Goal: Use online tool/utility: Utilize a website feature to perform a specific function

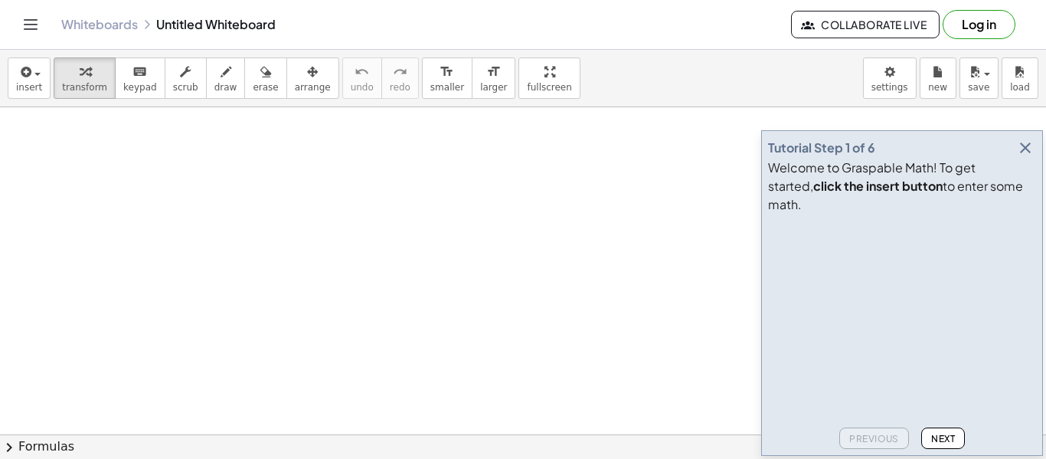
click at [1029, 157] on icon "button" at bounding box center [1025, 148] width 18 height 18
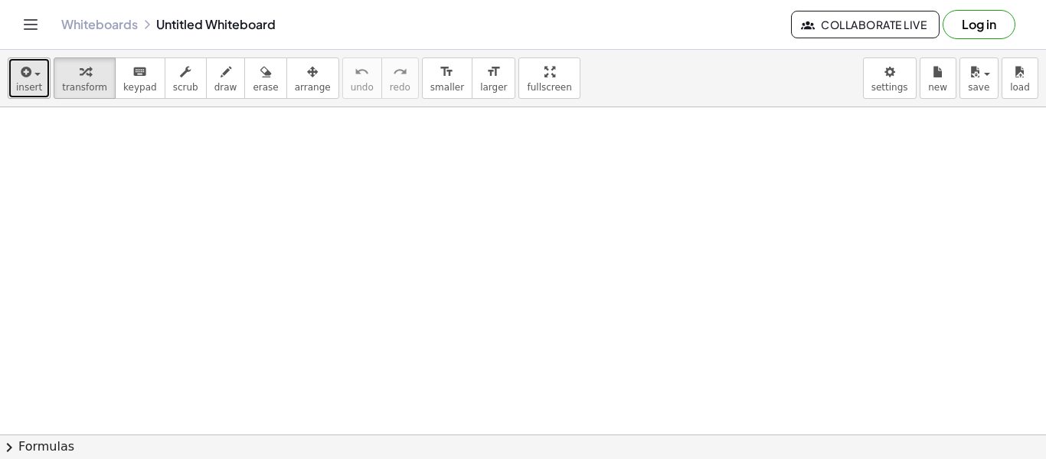
click at [28, 77] on icon "button" at bounding box center [25, 72] width 14 height 18
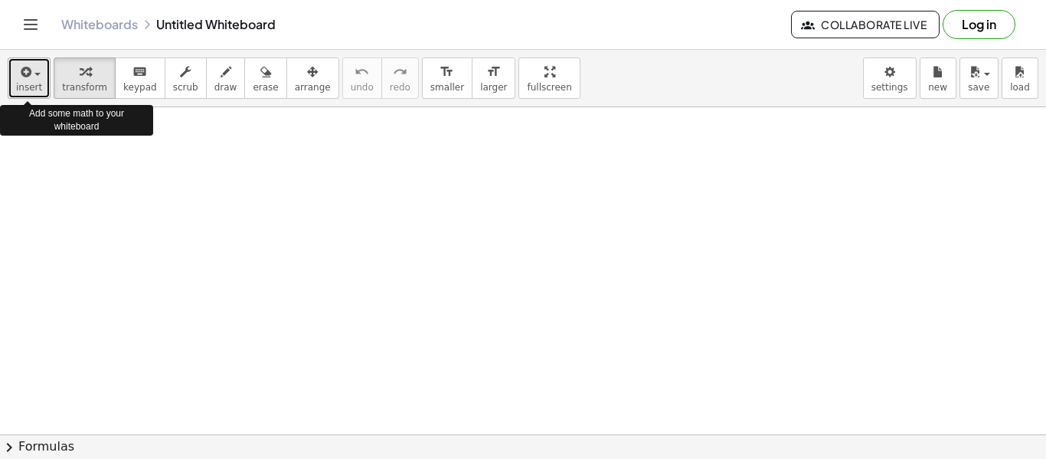
click at [38, 88] on span "insert" at bounding box center [29, 87] width 26 height 11
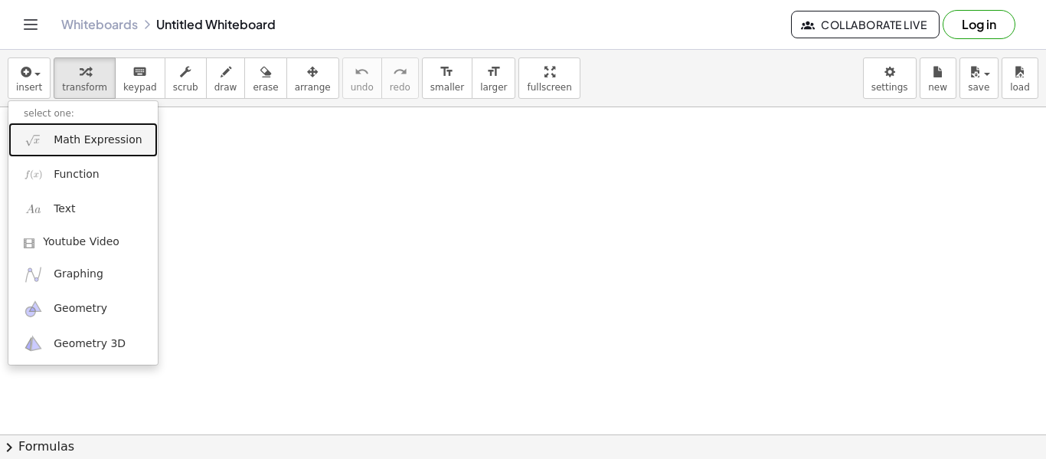
click at [109, 136] on span "Math Expression" at bounding box center [98, 139] width 88 height 15
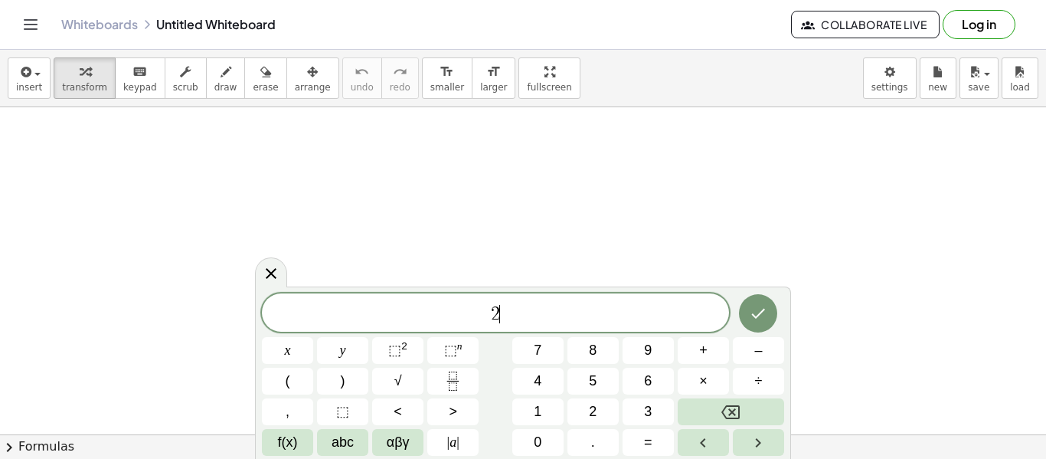
scroll to position [1, 0]
click at [695, 388] on button "×" at bounding box center [703, 380] width 51 height 27
click at [655, 377] on button "6" at bounding box center [647, 380] width 51 height 27
click at [299, 354] on button "x" at bounding box center [287, 350] width 51 height 27
click at [756, 342] on span "–" at bounding box center [758, 350] width 8 height 21
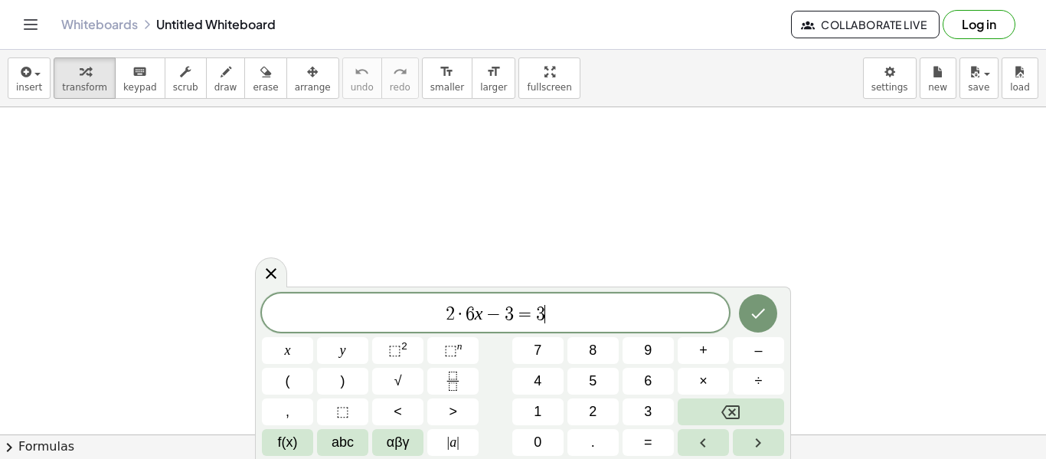
scroll to position [3, 0]
click at [715, 384] on button "×" at bounding box center [703, 380] width 51 height 27
click at [466, 322] on var "x" at bounding box center [469, 313] width 8 height 20
click at [477, 318] on span "−" at bounding box center [484, 314] width 22 height 18
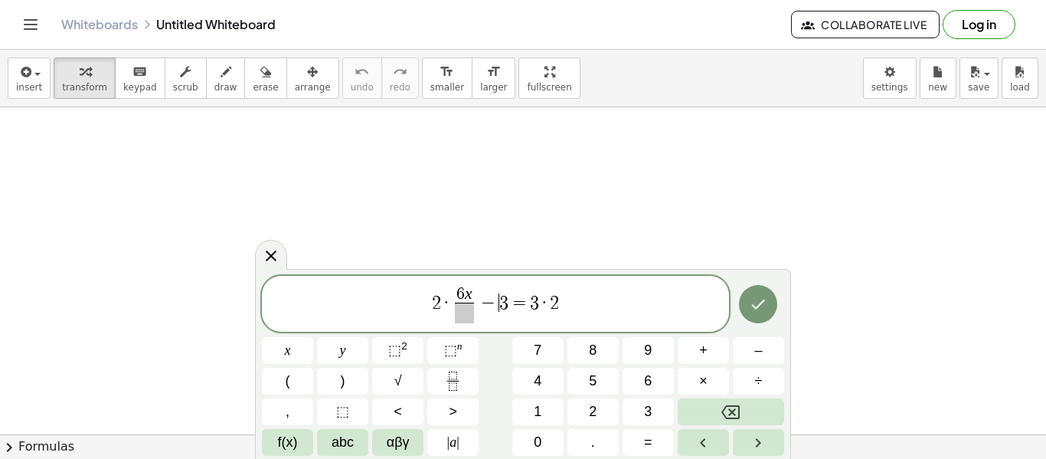
click at [495, 306] on span "−" at bounding box center [488, 302] width 22 height 18
click at [506, 305] on span "2 · 6 x ​ − 3 ​ = 3 · 2" at bounding box center [495, 305] width 467 height 41
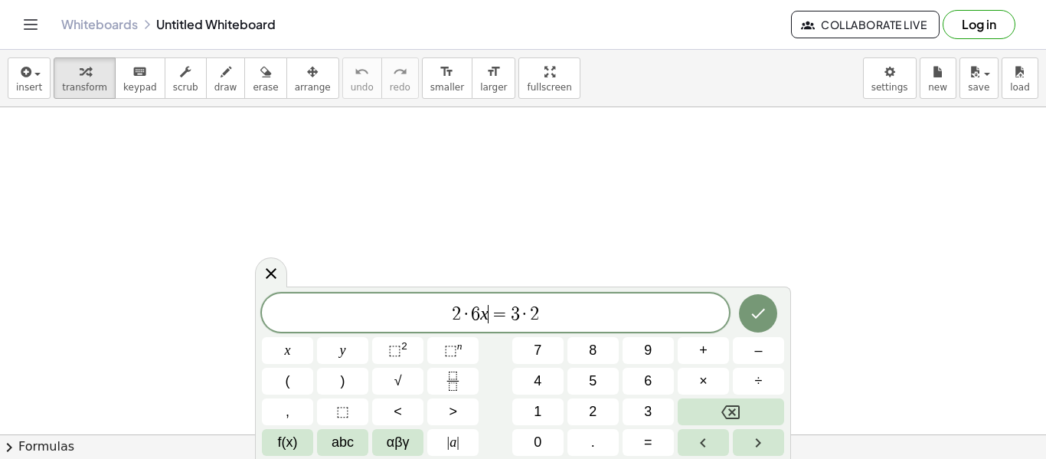
scroll to position [5, 0]
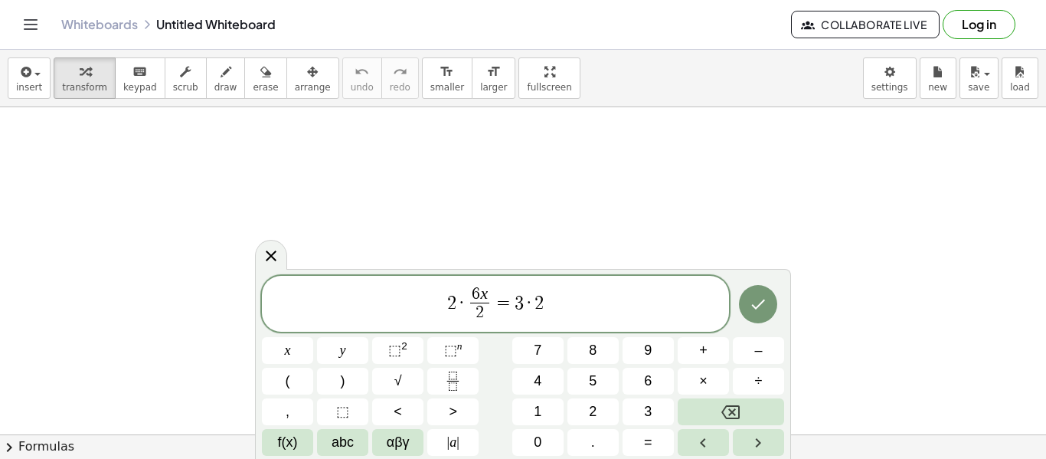
click at [488, 289] on span "6 x" at bounding box center [479, 294] width 19 height 17
click at [490, 295] on span "6 x ​ 2 ​" at bounding box center [480, 305] width 26 height 38
click at [495, 293] on span "=" at bounding box center [503, 302] width 22 height 18
click at [489, 286] on span "6 x 2 ​" at bounding box center [480, 305] width 26 height 38
click at [744, 304] on button "Done" at bounding box center [758, 304] width 38 height 38
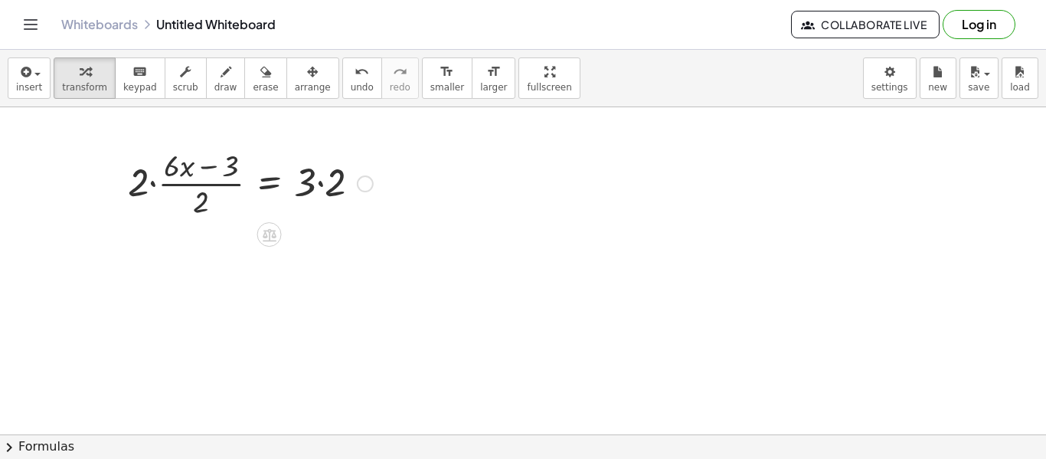
click at [210, 168] on div at bounding box center [250, 182] width 260 height 77
click at [212, 196] on div at bounding box center [250, 182] width 260 height 77
click at [157, 176] on div at bounding box center [250, 182] width 260 height 77
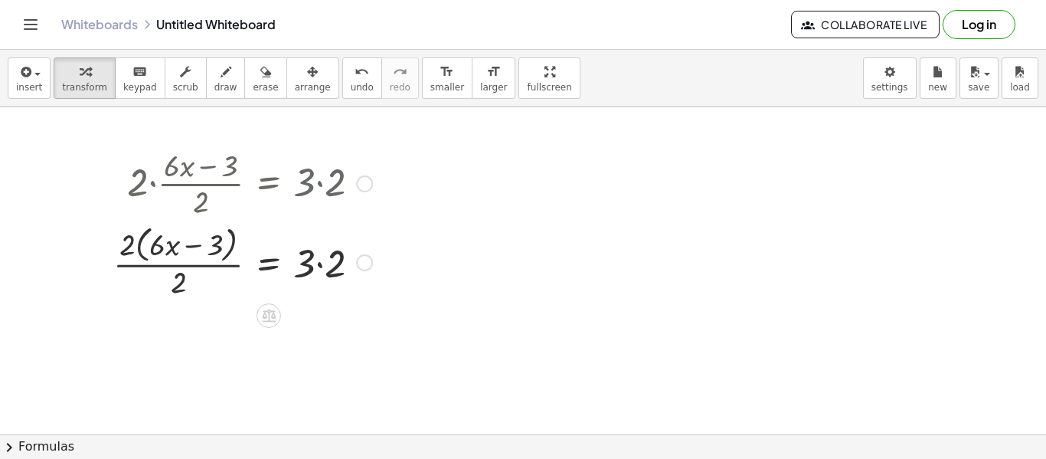
click at [207, 265] on div at bounding box center [243, 260] width 274 height 81
click at [197, 266] on div at bounding box center [243, 260] width 274 height 81
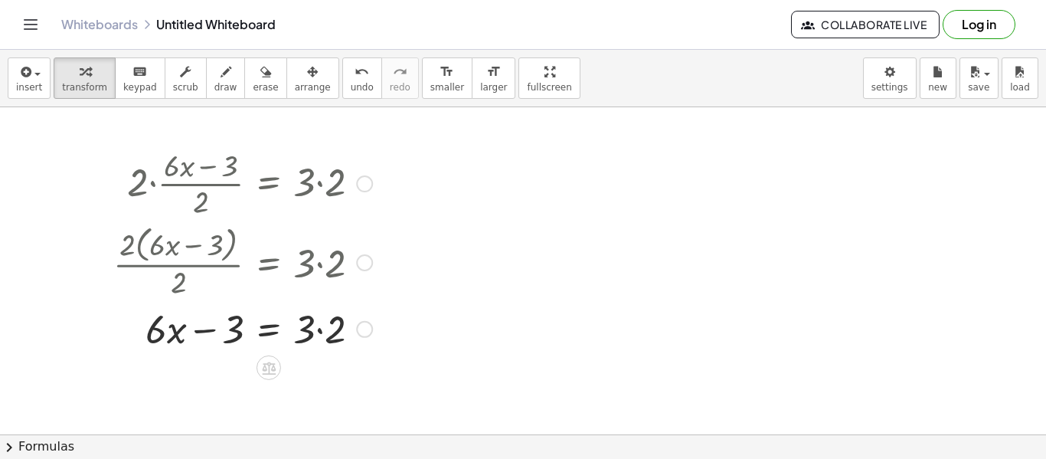
click at [321, 328] on div at bounding box center [243, 328] width 274 height 52
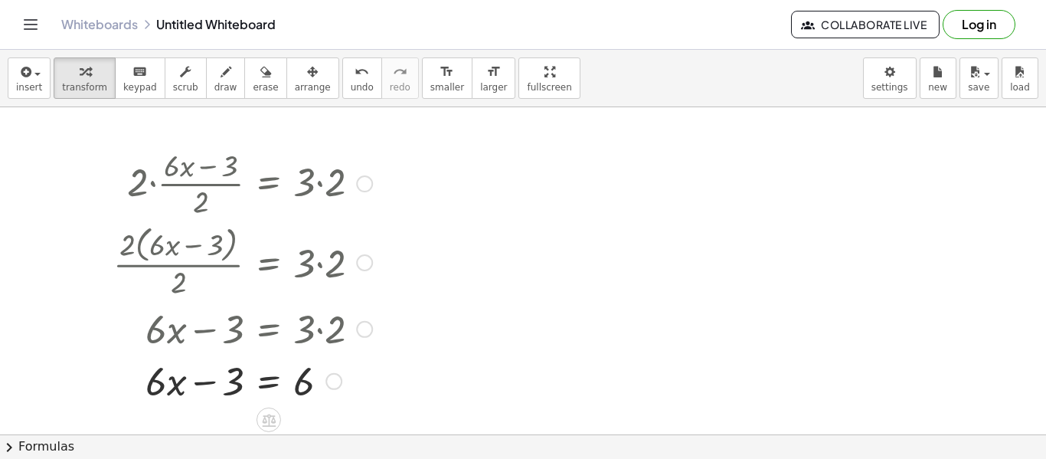
click at [194, 381] on div at bounding box center [243, 380] width 274 height 52
click at [207, 386] on div at bounding box center [243, 380] width 274 height 52
drag, startPoint x: 302, startPoint y: 381, endPoint x: 192, endPoint y: 382, distance: 109.5
click at [192, 382] on div at bounding box center [243, 380] width 274 height 52
click at [142, 375] on div at bounding box center [243, 380] width 325 height 52
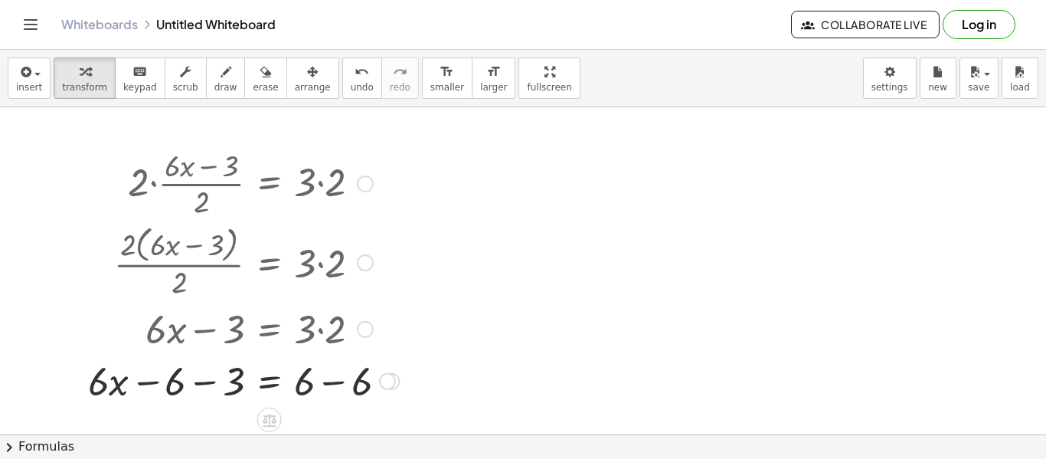
click at [185, 380] on div at bounding box center [243, 380] width 325 height 52
click at [202, 381] on div at bounding box center [243, 380] width 325 height 52
click at [322, 382] on div at bounding box center [256, 380] width 301 height 52
click at [217, 382] on div at bounding box center [243, 380] width 274 height 52
click at [175, 390] on div at bounding box center [243, 380] width 274 height 52
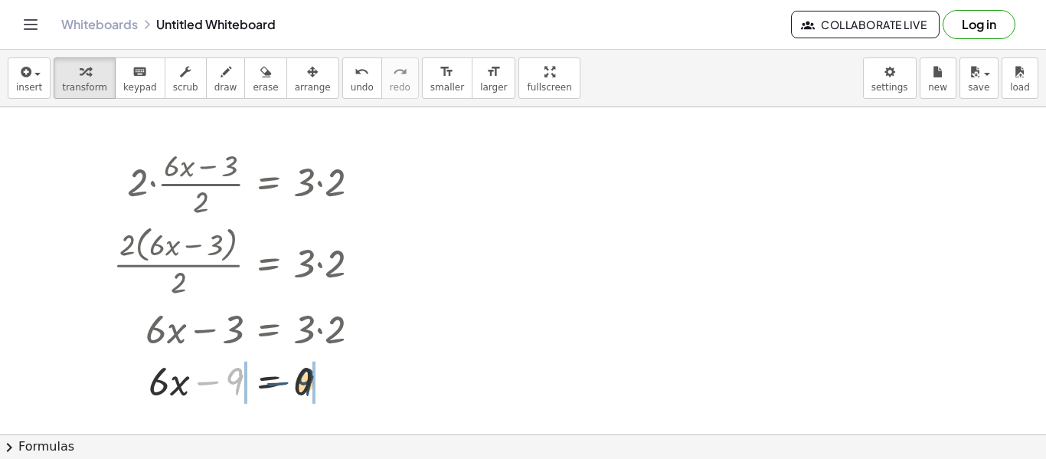
drag, startPoint x: 215, startPoint y: 383, endPoint x: 286, endPoint y: 384, distance: 71.2
click at [286, 384] on div at bounding box center [243, 380] width 274 height 52
click at [203, 382] on div at bounding box center [233, 380] width 293 height 52
click at [300, 384] on div at bounding box center [243, 380] width 274 height 52
click at [231, 390] on div at bounding box center [243, 380] width 274 height 52
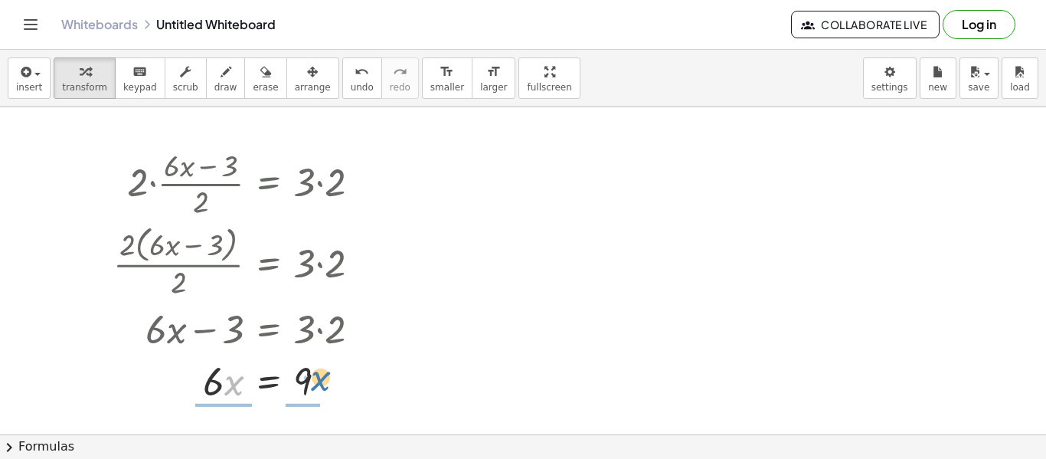
drag, startPoint x: 230, startPoint y: 382, endPoint x: 321, endPoint y: 377, distance: 90.5
click at [321, 377] on div at bounding box center [243, 380] width 274 height 52
click at [225, 390] on div at bounding box center [243, 379] width 274 height 77
click at [309, 383] on div at bounding box center [243, 379] width 274 height 77
drag, startPoint x: 309, startPoint y: 372, endPoint x: 217, endPoint y: 375, distance: 91.2
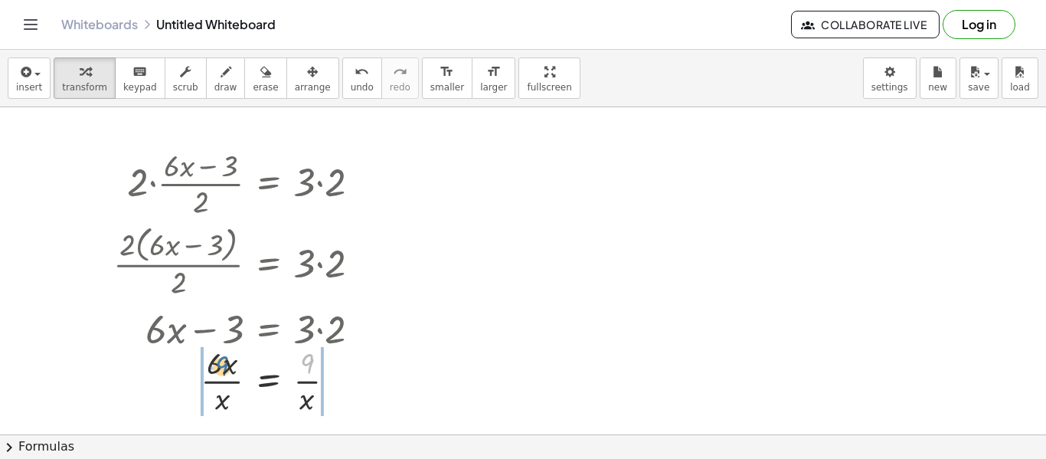
click at [217, 375] on div at bounding box center [243, 379] width 274 height 77
click at [191, 387] on div at bounding box center [248, 379] width 285 height 77
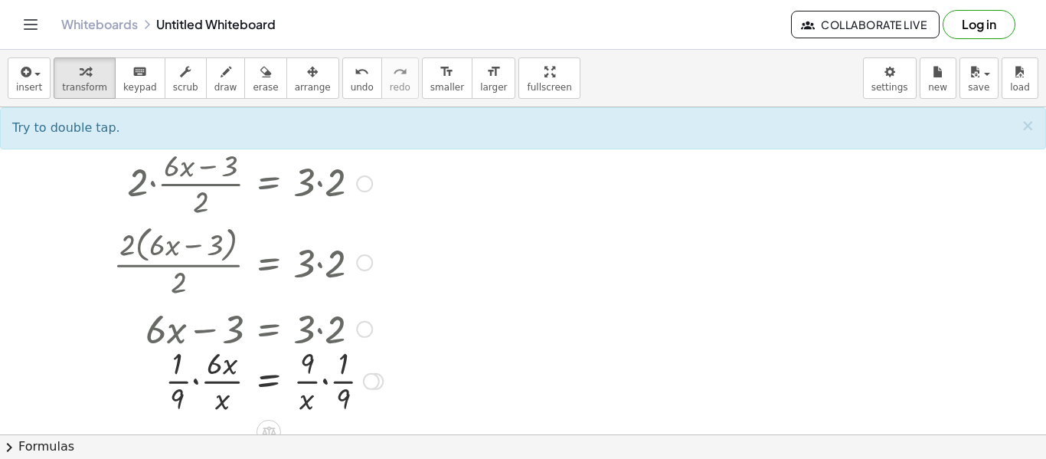
click at [201, 380] on div at bounding box center [248, 379] width 285 height 77
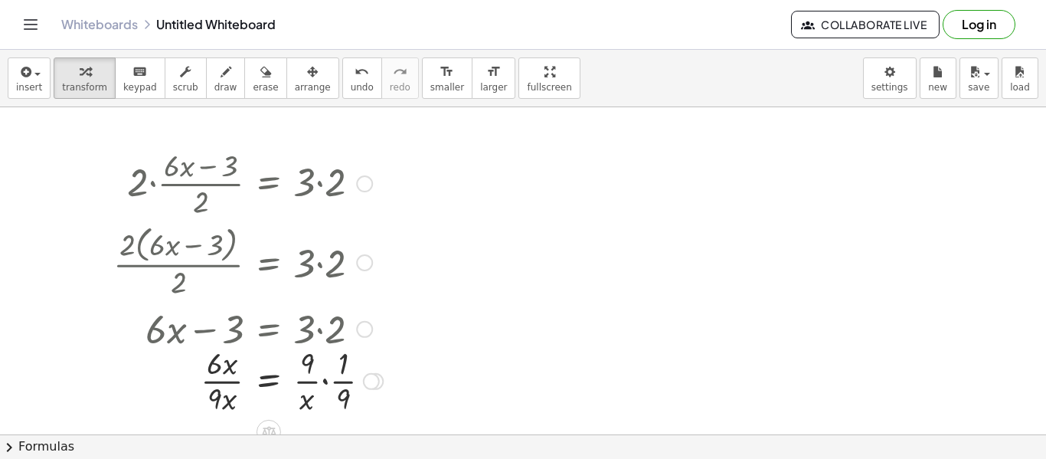
click at [331, 379] on div at bounding box center [248, 379] width 285 height 77
click at [323, 383] on div at bounding box center [275, 379] width 339 height 77
click at [323, 383] on div at bounding box center [264, 379] width 316 height 77
click at [321, 382] on div at bounding box center [264, 379] width 316 height 77
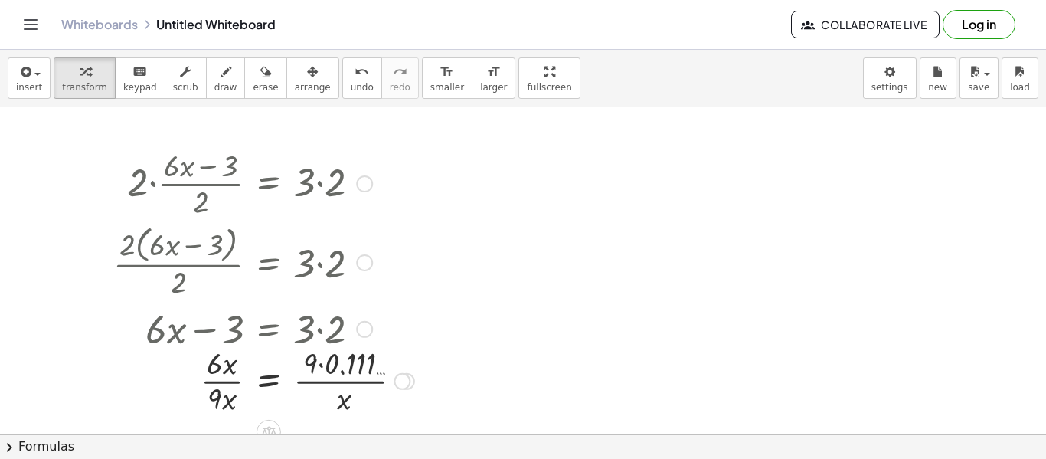
click at [321, 382] on div at bounding box center [264, 379] width 316 height 77
click at [219, 377] on div at bounding box center [264, 379] width 316 height 77
click at [351, 89] on span "undo" at bounding box center [362, 87] width 23 height 11
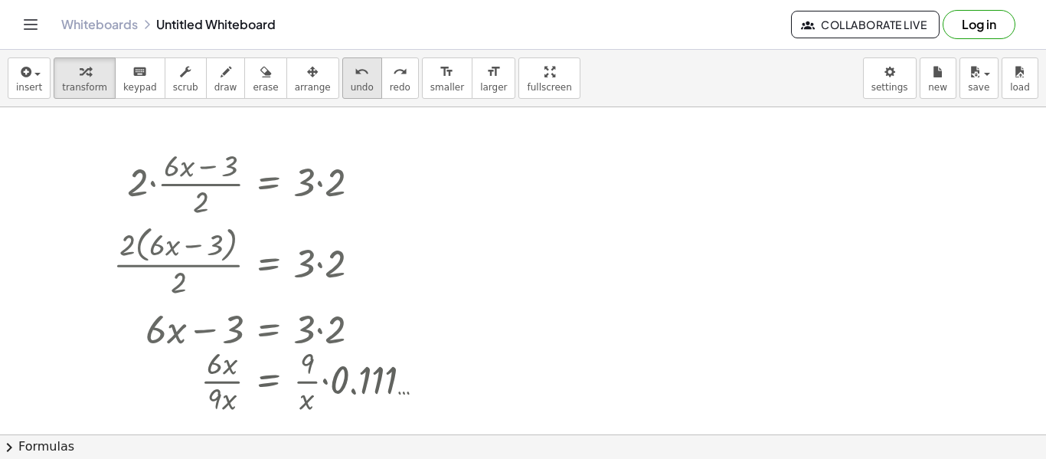
click at [351, 89] on span "undo" at bounding box center [362, 87] width 23 height 11
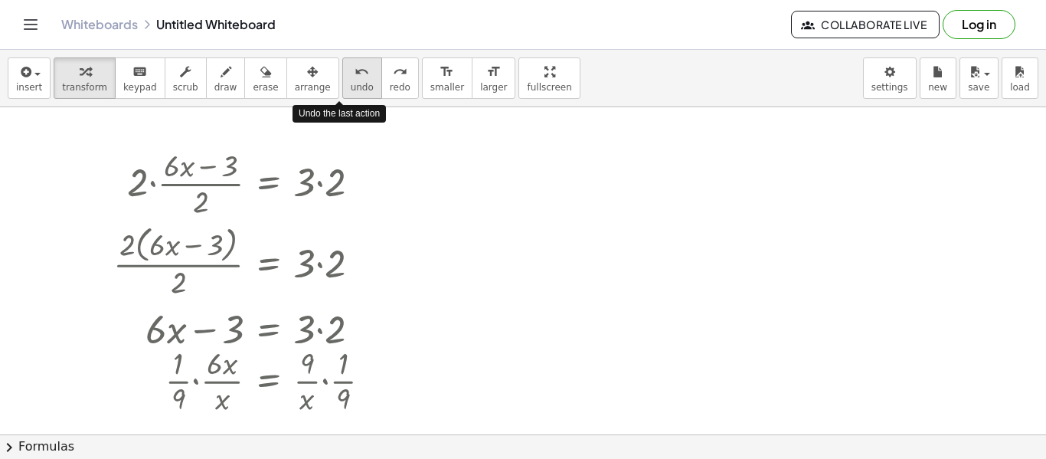
click at [351, 89] on span "undo" at bounding box center [362, 87] width 23 height 11
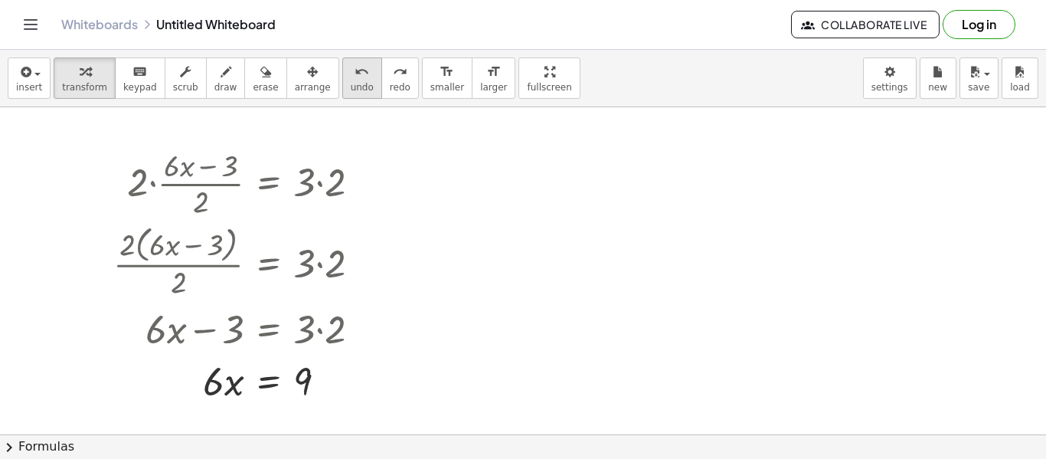
click at [354, 71] on icon "undo" at bounding box center [361, 72] width 15 height 18
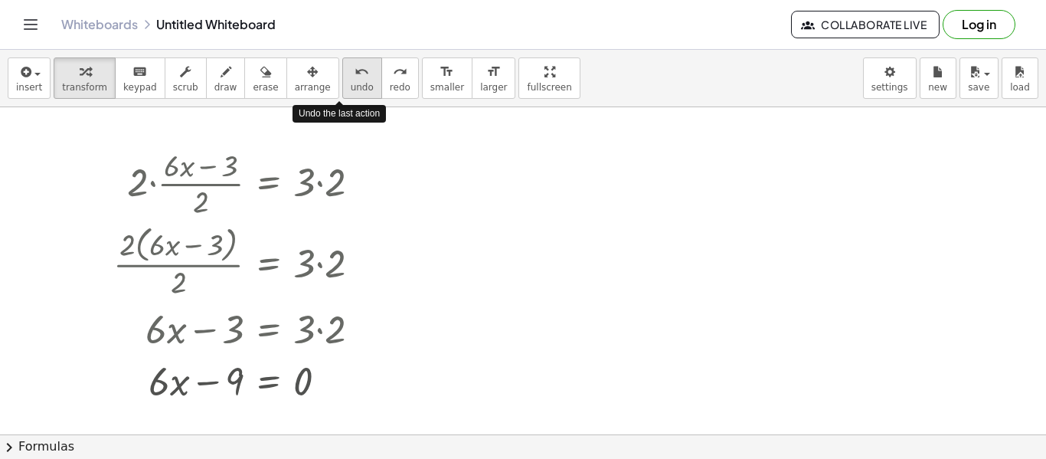
click at [354, 73] on icon "undo" at bounding box center [361, 72] width 15 height 18
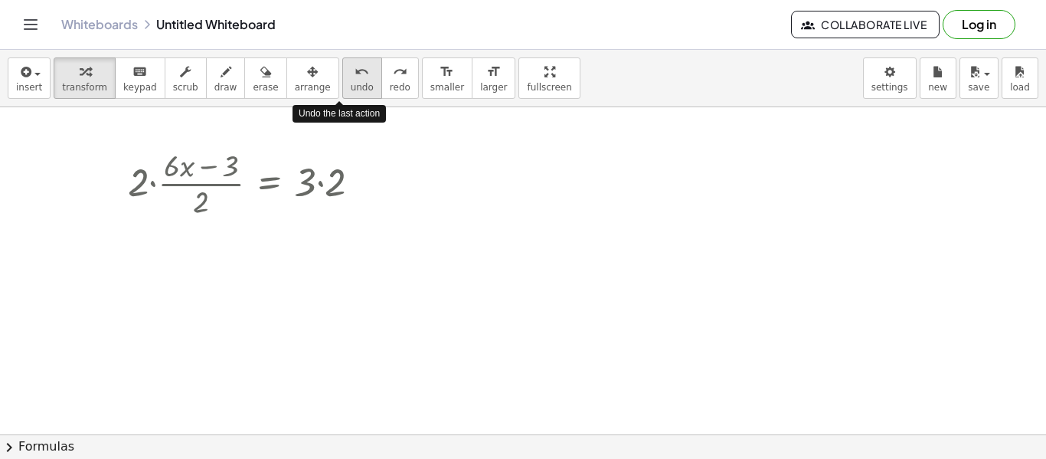
click at [354, 73] on icon "undo" at bounding box center [361, 72] width 15 height 18
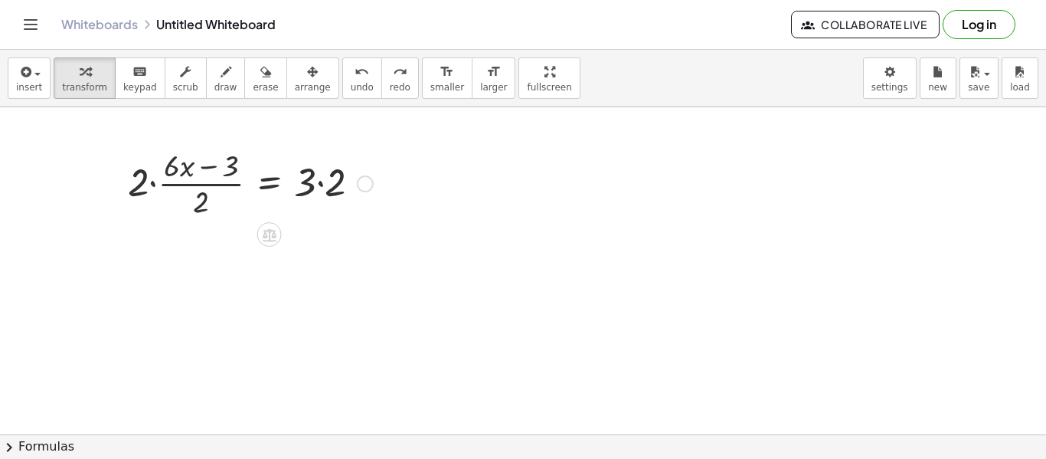
click at [315, 183] on div at bounding box center [250, 182] width 260 height 77
click at [320, 188] on div at bounding box center [250, 182] width 260 height 77
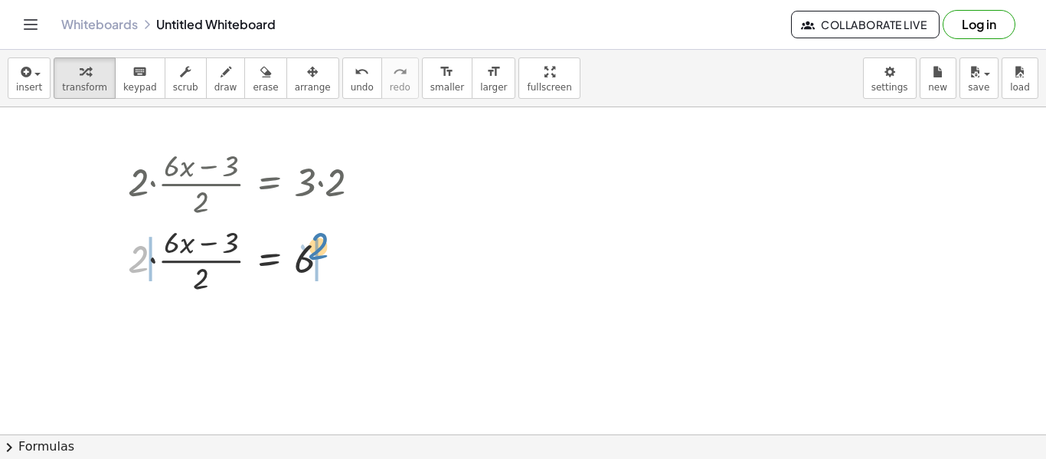
drag, startPoint x: 140, startPoint y: 266, endPoint x: 320, endPoint y: 253, distance: 180.3
click at [320, 253] on div at bounding box center [250, 258] width 260 height 77
click at [332, 263] on div at bounding box center [333, 260] width 17 height 17
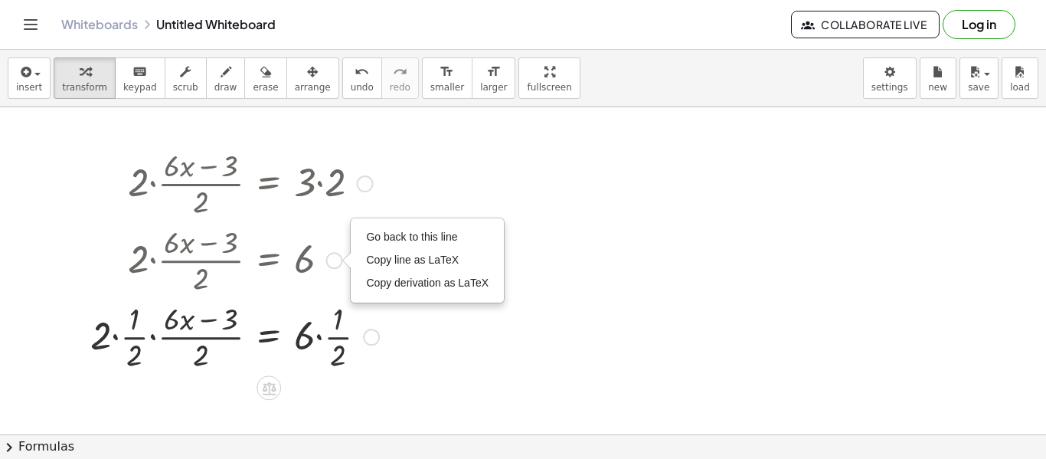
click at [332, 263] on div "Go back to this line Copy line as LaTeX Copy derivation as LaTeX" at bounding box center [333, 260] width 17 height 17
click at [349, 336] on div at bounding box center [235, 335] width 304 height 77
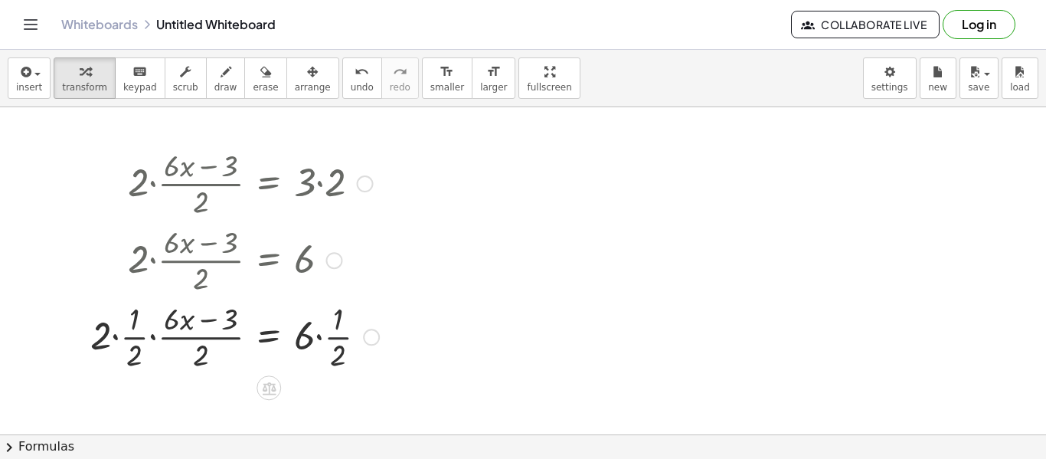
click at [349, 336] on div at bounding box center [235, 335] width 304 height 77
click at [338, 339] on div at bounding box center [245, 335] width 325 height 77
click at [135, 333] on div at bounding box center [232, 335] width 298 height 77
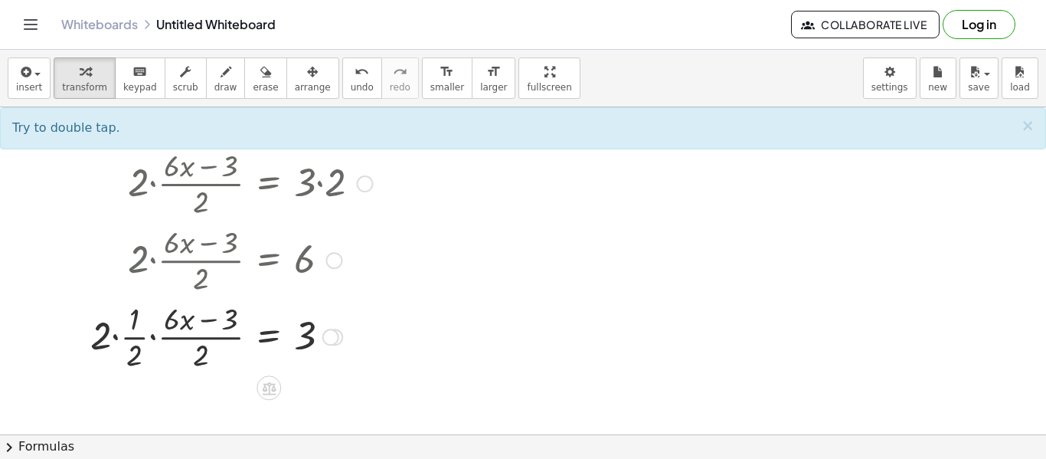
click at [118, 338] on div at bounding box center [232, 335] width 298 height 77
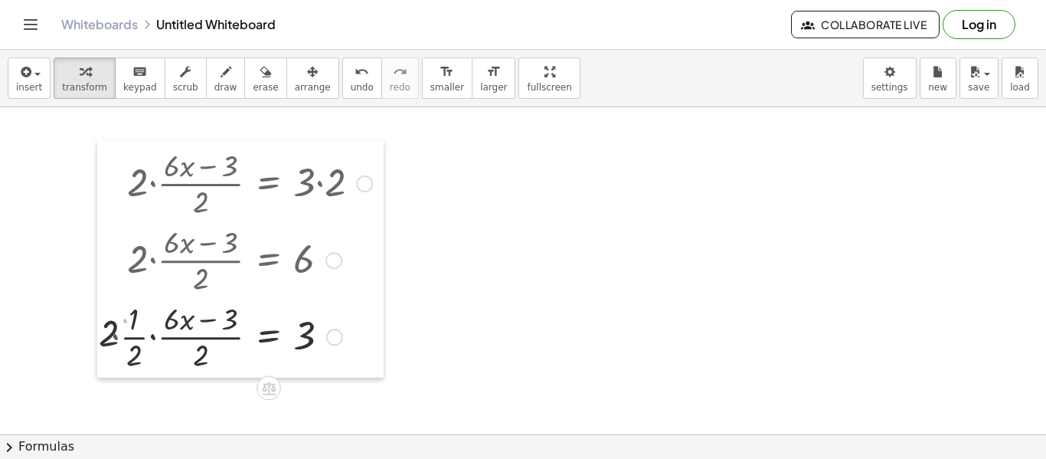
click at [118, 339] on div at bounding box center [108, 258] width 23 height 237
click at [152, 339] on div at bounding box center [246, 335] width 267 height 77
click at [152, 339] on div at bounding box center [243, 335] width 274 height 81
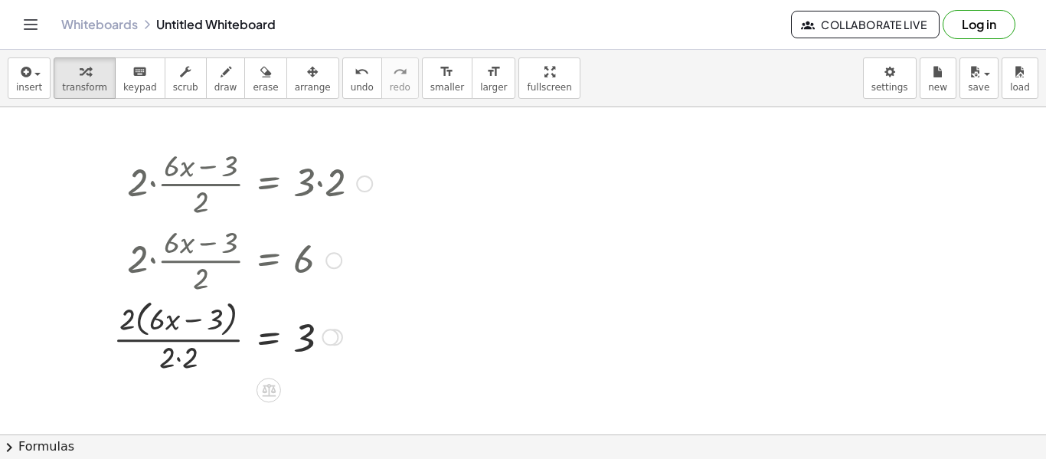
click at [167, 343] on div at bounding box center [243, 335] width 274 height 81
click at [175, 353] on div at bounding box center [243, 335] width 274 height 81
click at [209, 317] on div at bounding box center [243, 335] width 274 height 81
click at [303, 334] on div at bounding box center [243, 335] width 274 height 81
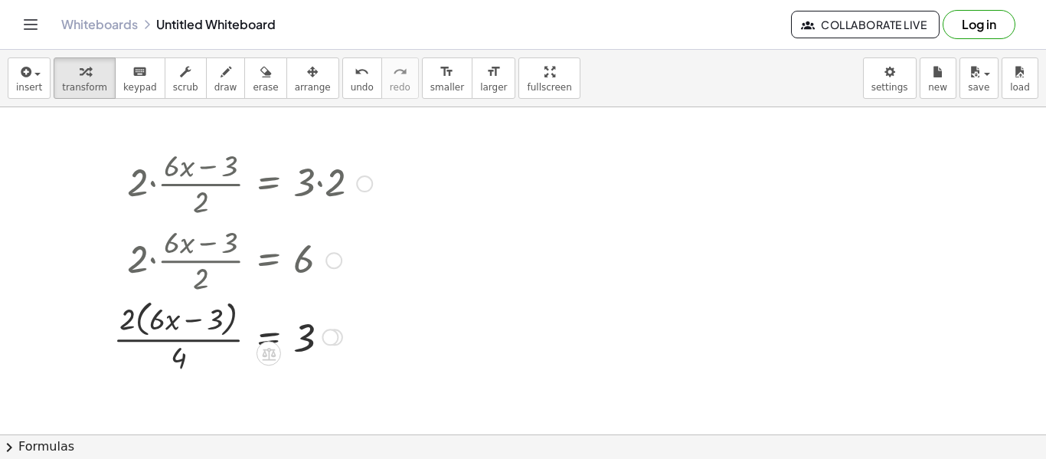
click at [200, 331] on div at bounding box center [243, 335] width 274 height 81
click at [175, 347] on div at bounding box center [243, 335] width 274 height 81
click at [175, 344] on div at bounding box center [250, 335] width 260 height 77
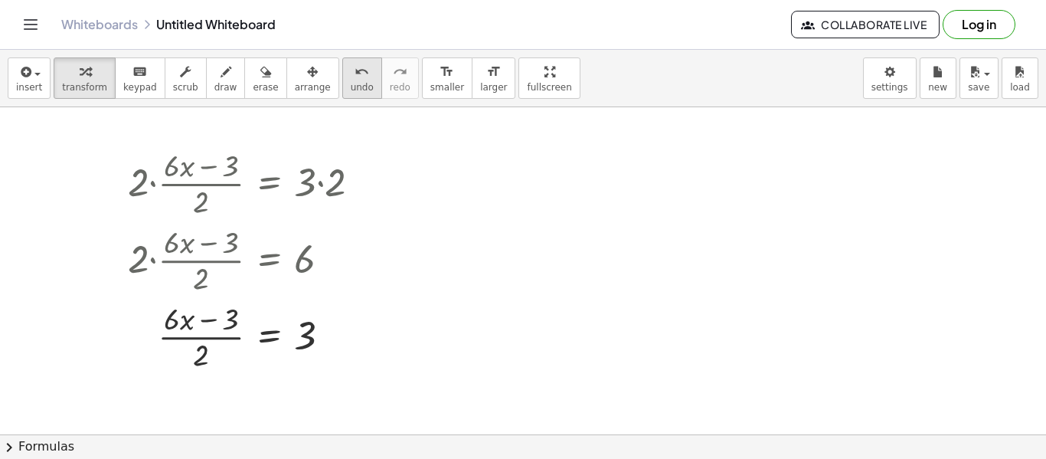
click at [351, 87] on span "undo" at bounding box center [362, 87] width 23 height 11
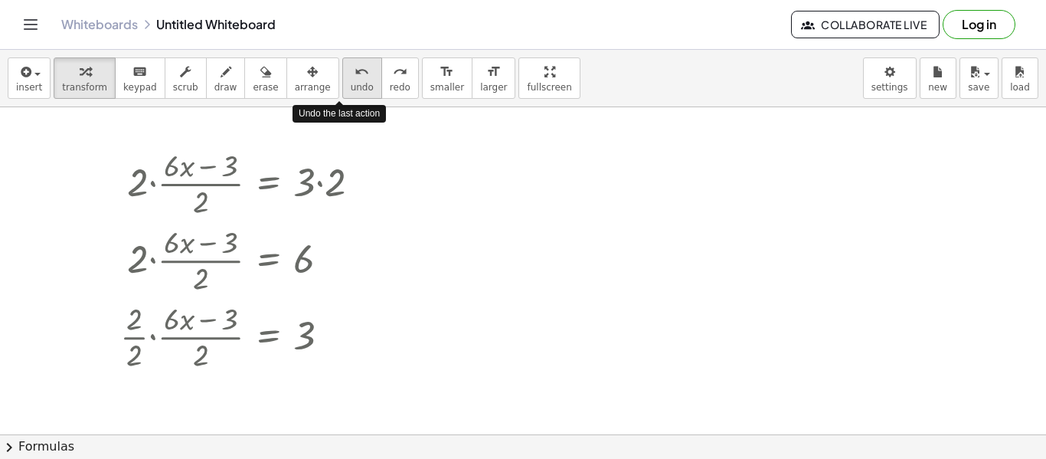
click at [351, 87] on span "undo" at bounding box center [362, 87] width 23 height 11
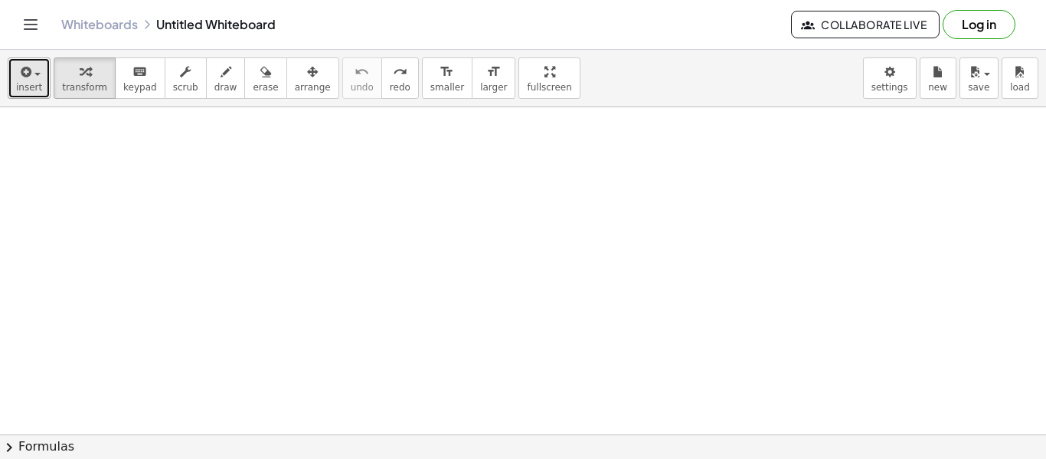
click at [33, 87] on span "insert" at bounding box center [29, 87] width 26 height 11
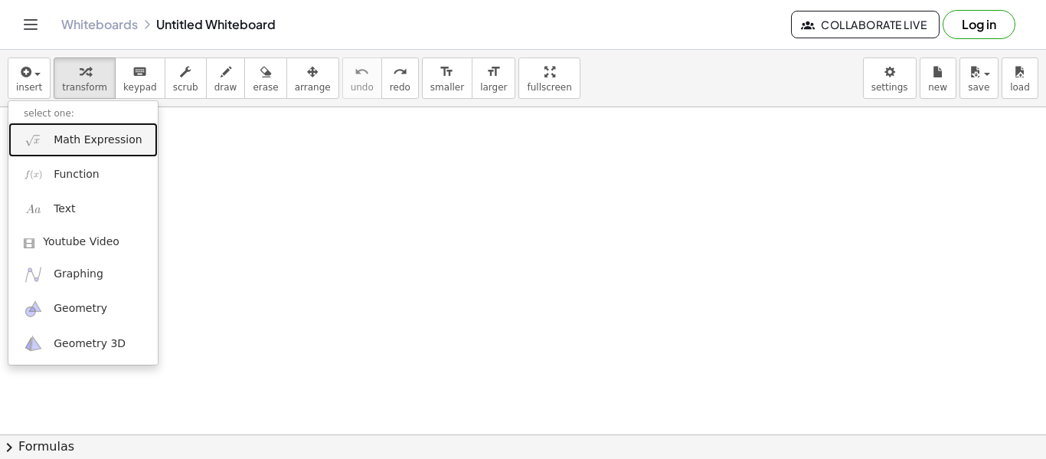
click at [95, 132] on span "Math Expression" at bounding box center [98, 139] width 88 height 15
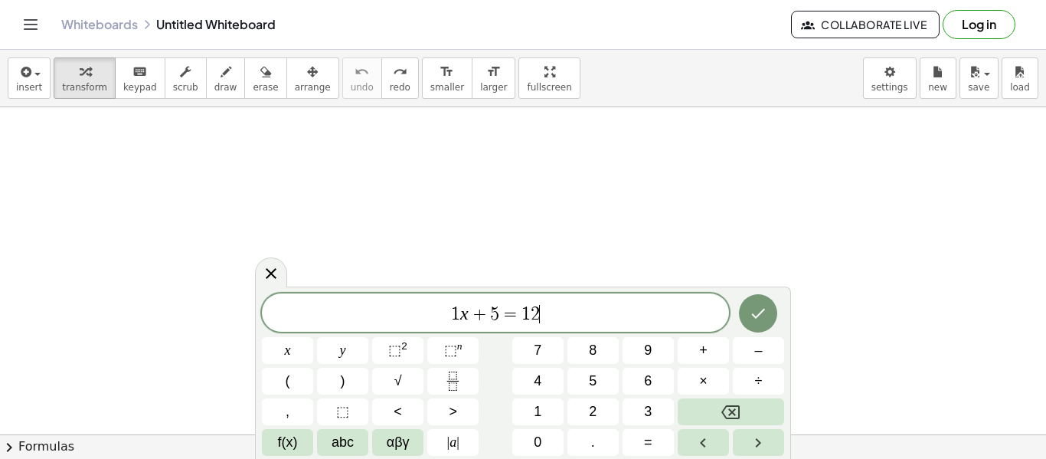
scroll to position [11, 0]
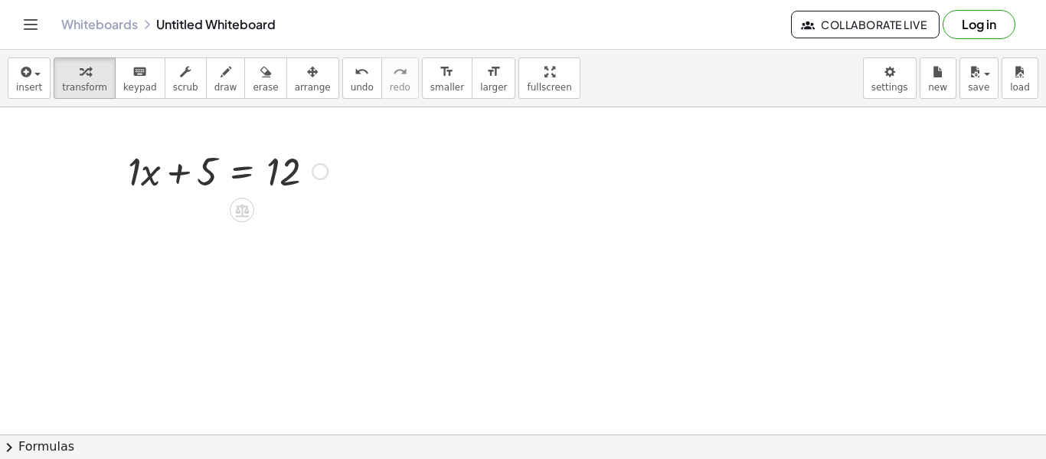
click at [172, 171] on div at bounding box center [227, 170] width 215 height 52
click at [165, 175] on div at bounding box center [227, 170] width 215 height 52
drag, startPoint x: 171, startPoint y: 172, endPoint x: 198, endPoint y: 174, distance: 26.8
click at [198, 174] on div at bounding box center [227, 170] width 215 height 52
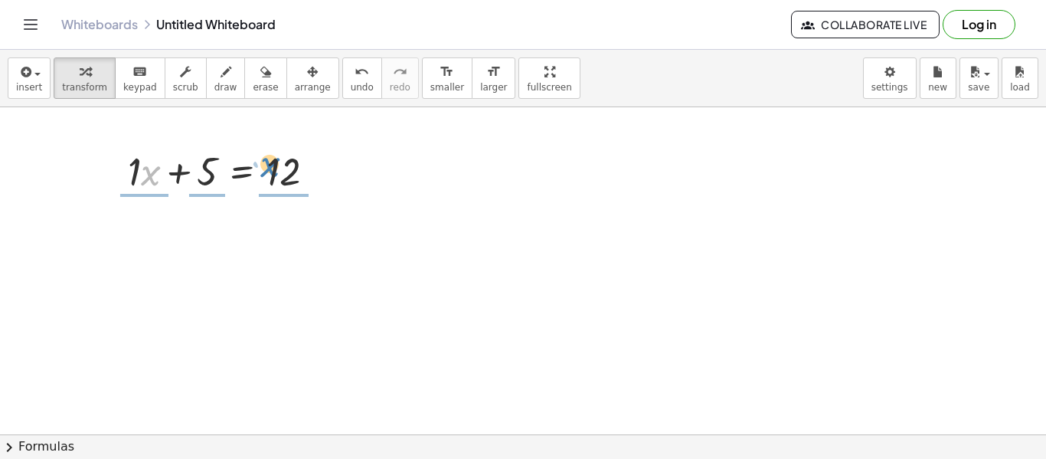
drag, startPoint x: 142, startPoint y: 177, endPoint x: 285, endPoint y: 168, distance: 143.5
click at [285, 168] on div at bounding box center [227, 170] width 215 height 52
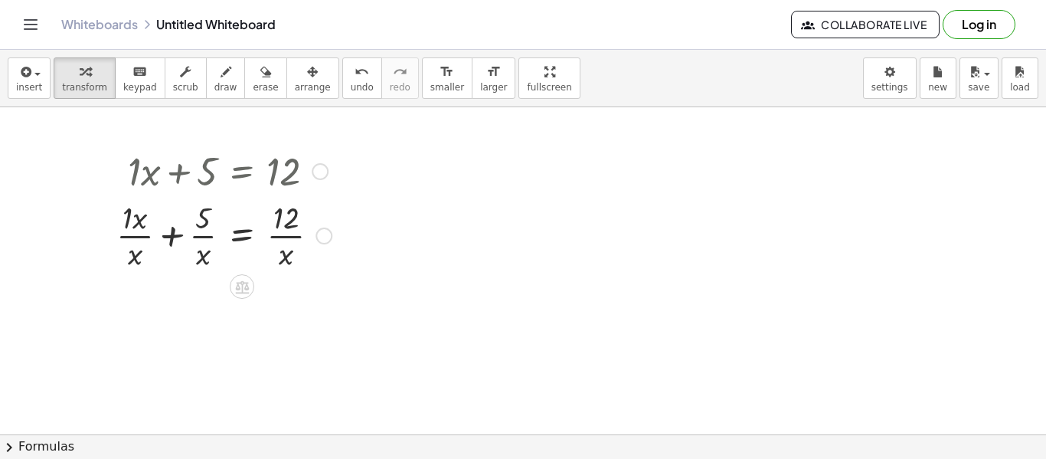
click at [163, 180] on div at bounding box center [224, 170] width 230 height 52
click at [173, 217] on div at bounding box center [224, 234] width 230 height 77
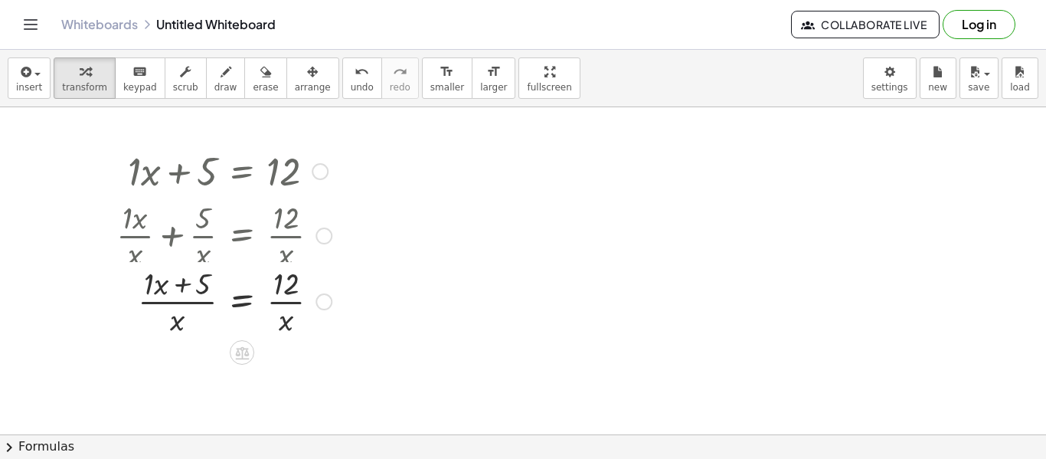
click at [274, 234] on div at bounding box center [224, 234] width 230 height 77
click at [286, 315] on div at bounding box center [224, 311] width 230 height 77
click at [185, 315] on div at bounding box center [224, 311] width 230 height 77
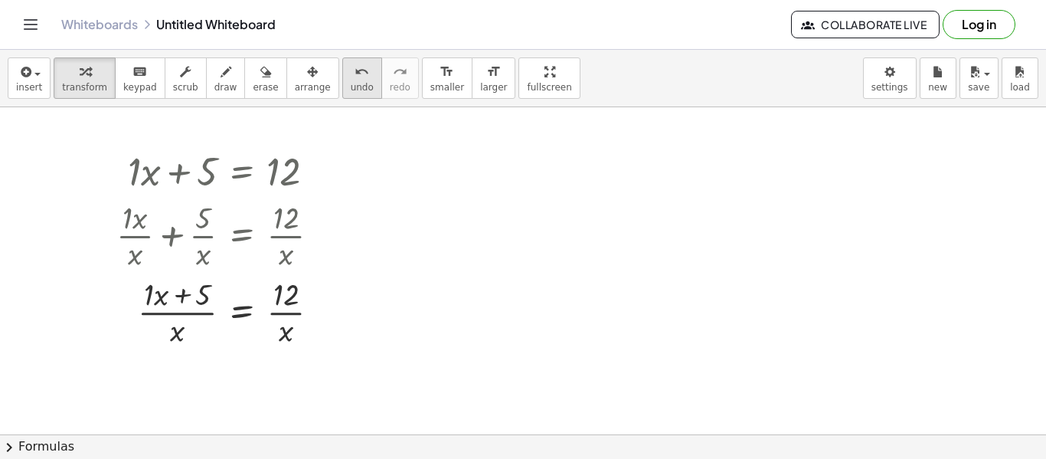
click at [351, 82] on span "undo" at bounding box center [362, 87] width 23 height 11
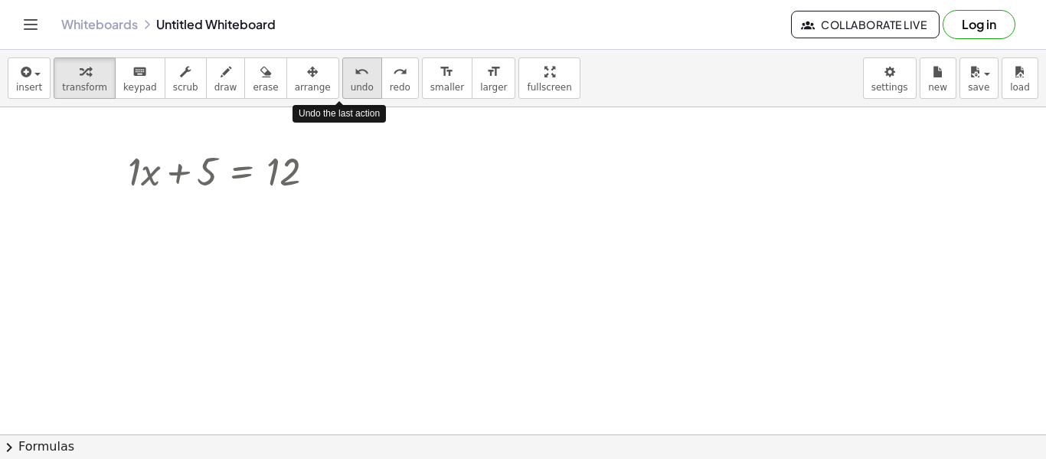
click at [351, 85] on span "undo" at bounding box center [362, 87] width 23 height 11
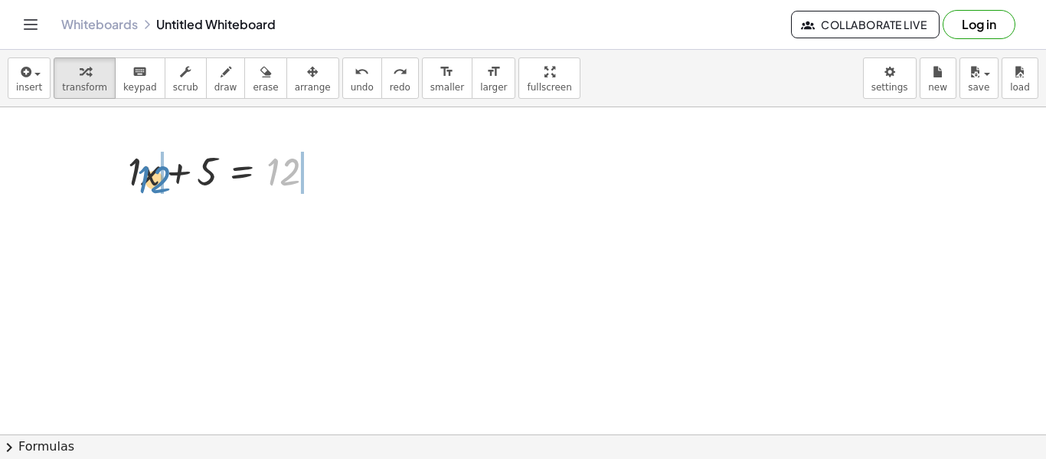
drag, startPoint x: 289, startPoint y: 165, endPoint x: 158, endPoint y: 172, distance: 131.1
click at [158, 172] on div at bounding box center [227, 170] width 215 height 52
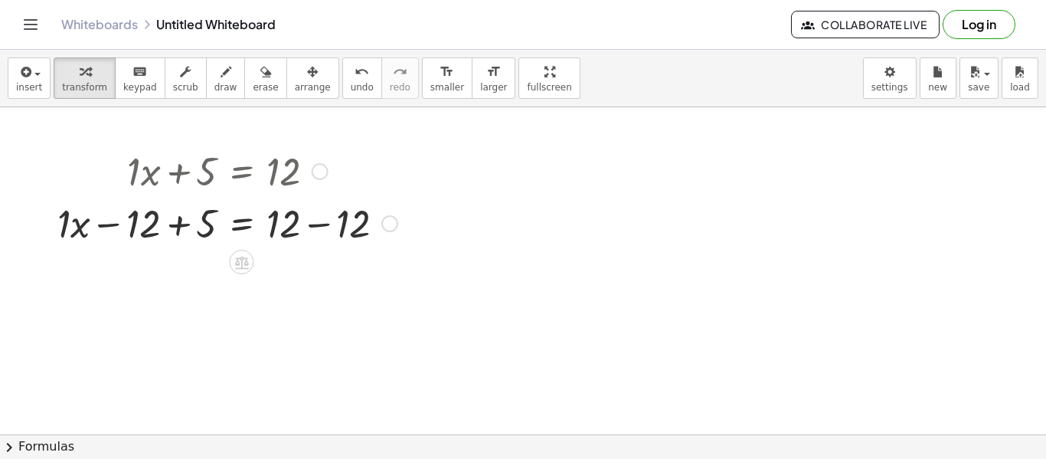
click at [165, 215] on div at bounding box center [227, 222] width 355 height 52
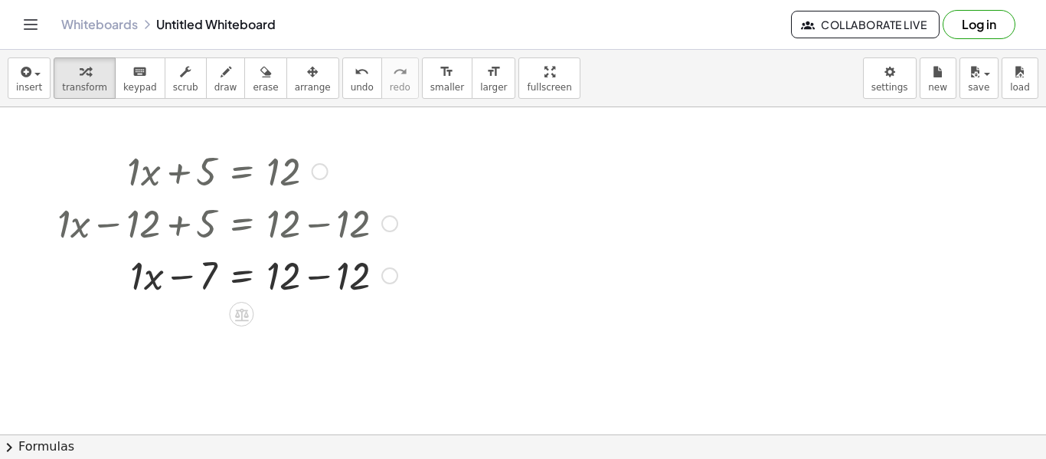
click at [304, 230] on div at bounding box center [227, 222] width 355 height 52
click at [309, 268] on div at bounding box center [227, 274] width 355 height 52
click at [213, 276] on div at bounding box center [227, 274] width 355 height 52
click at [185, 279] on div at bounding box center [227, 274] width 355 height 52
click at [191, 278] on div at bounding box center [227, 274] width 355 height 52
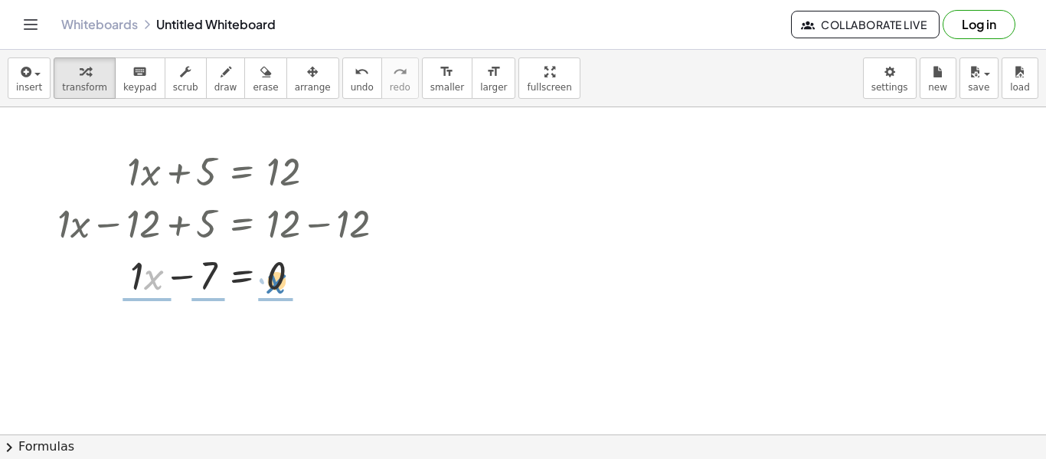
drag, startPoint x: 153, startPoint y: 277, endPoint x: 286, endPoint y: 281, distance: 132.5
click at [286, 281] on div at bounding box center [227, 274] width 355 height 52
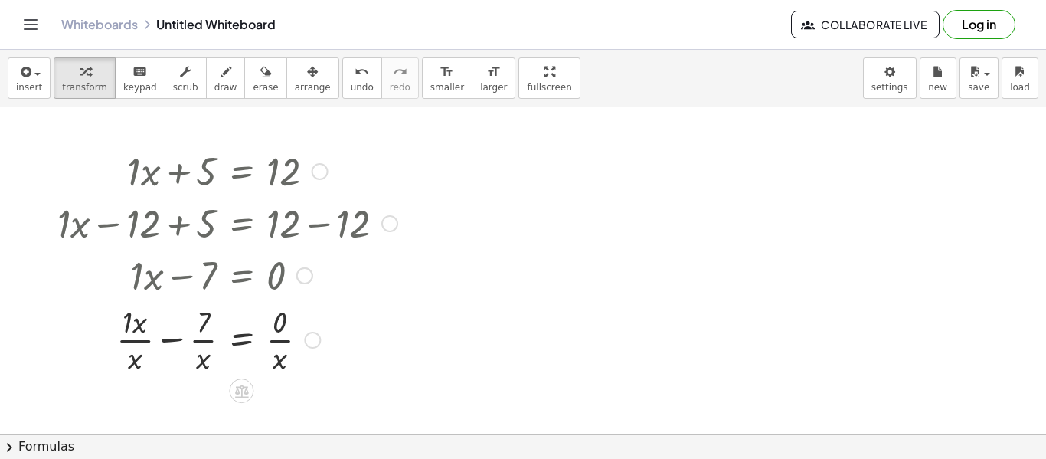
click at [275, 336] on div at bounding box center [227, 338] width 355 height 77
click at [167, 338] on div at bounding box center [227, 338] width 355 height 77
click at [172, 345] on div at bounding box center [227, 338] width 355 height 77
click at [183, 327] on div at bounding box center [227, 338] width 355 height 77
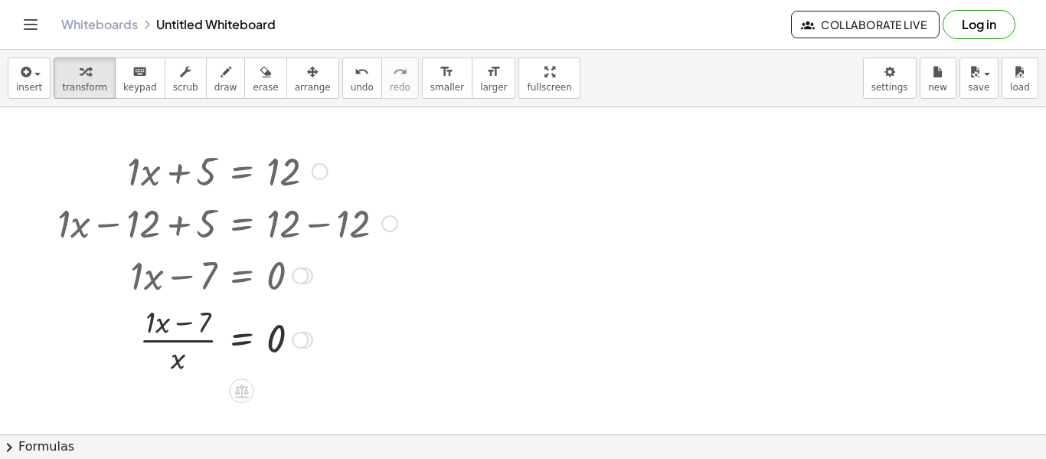
click at [183, 327] on div at bounding box center [227, 338] width 355 height 77
click at [354, 77] on icon "undo" at bounding box center [361, 72] width 15 height 18
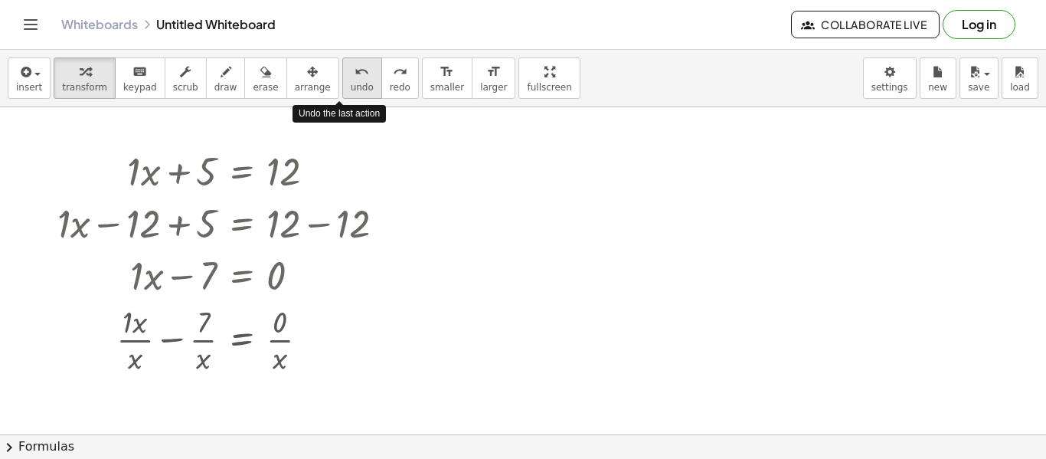
click at [354, 77] on icon "undo" at bounding box center [361, 72] width 15 height 18
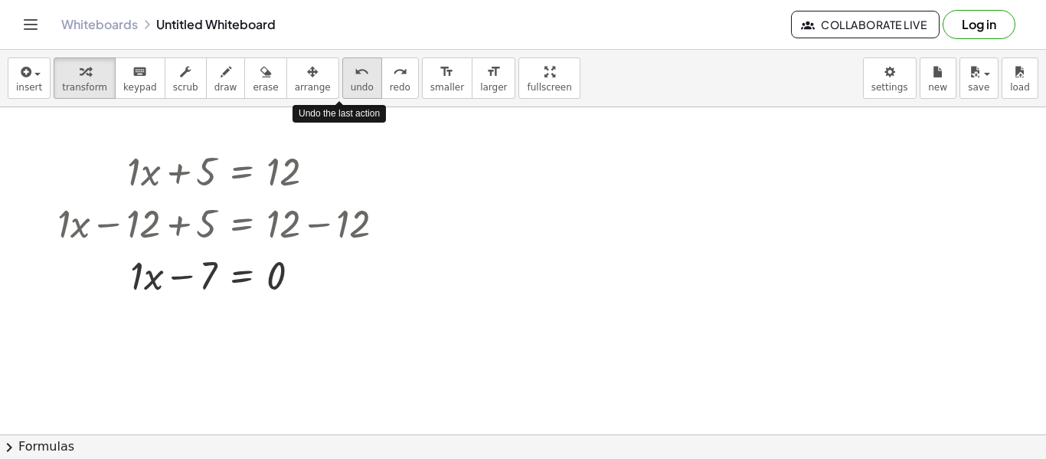
click at [354, 77] on icon "undo" at bounding box center [361, 72] width 15 height 18
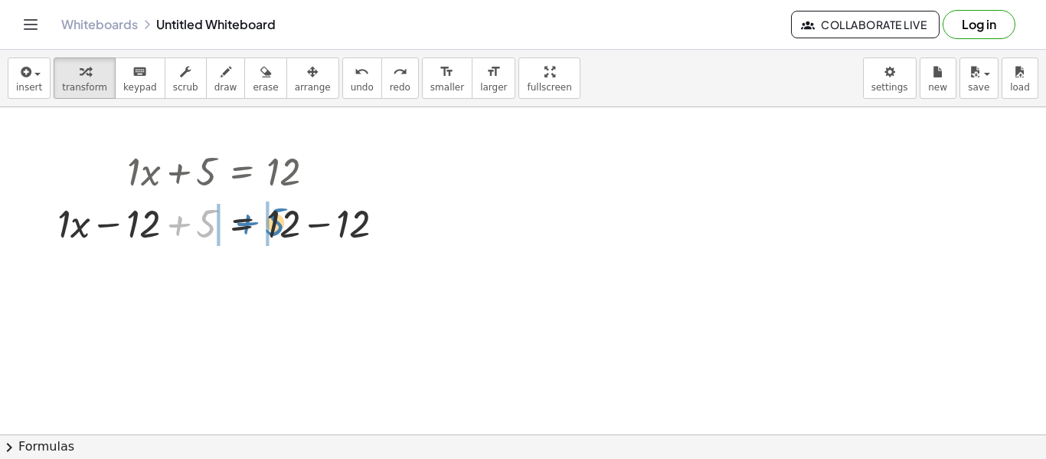
drag, startPoint x: 176, startPoint y: 224, endPoint x: 250, endPoint y: 223, distance: 74.3
click at [250, 223] on div at bounding box center [227, 222] width 355 height 52
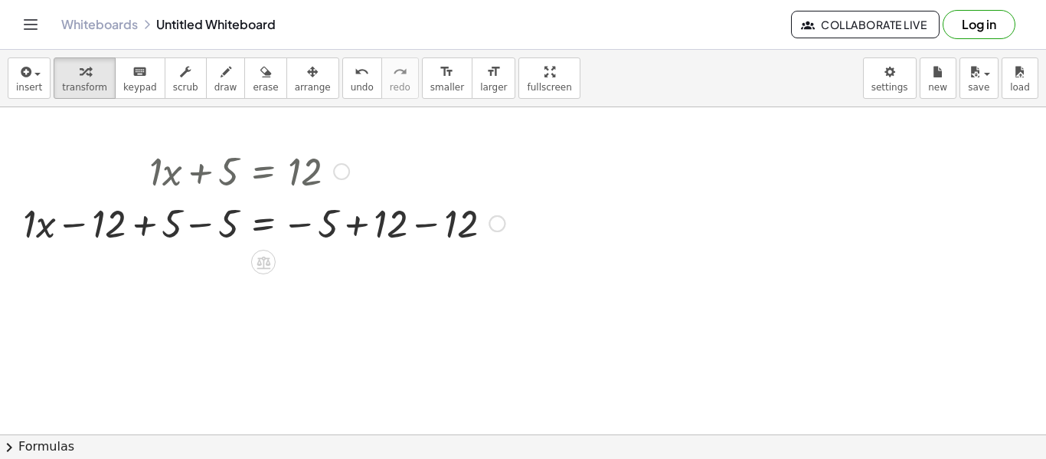
click at [367, 220] on div at bounding box center [263, 222] width 497 height 52
click at [367, 220] on div at bounding box center [212, 222] width 395 height 52
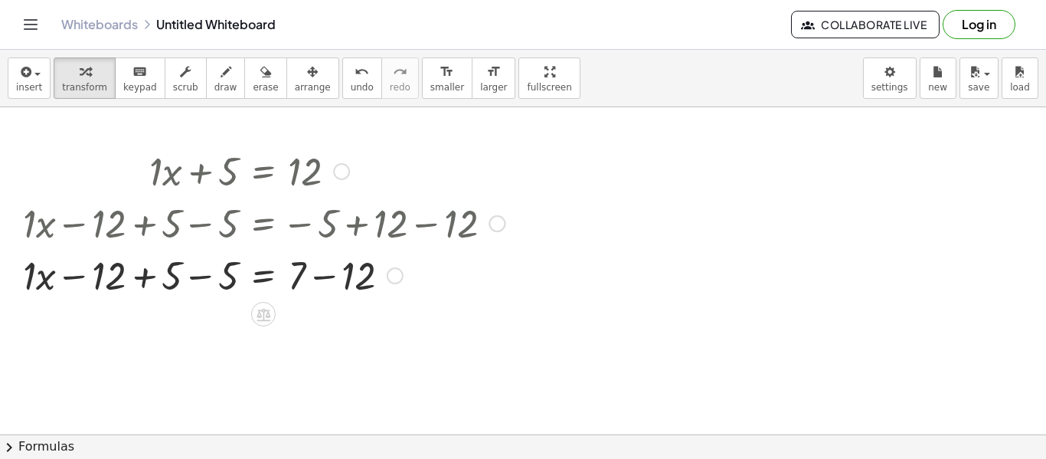
click at [325, 275] on div at bounding box center [263, 274] width 497 height 52
click at [195, 279] on div at bounding box center [263, 274] width 497 height 52
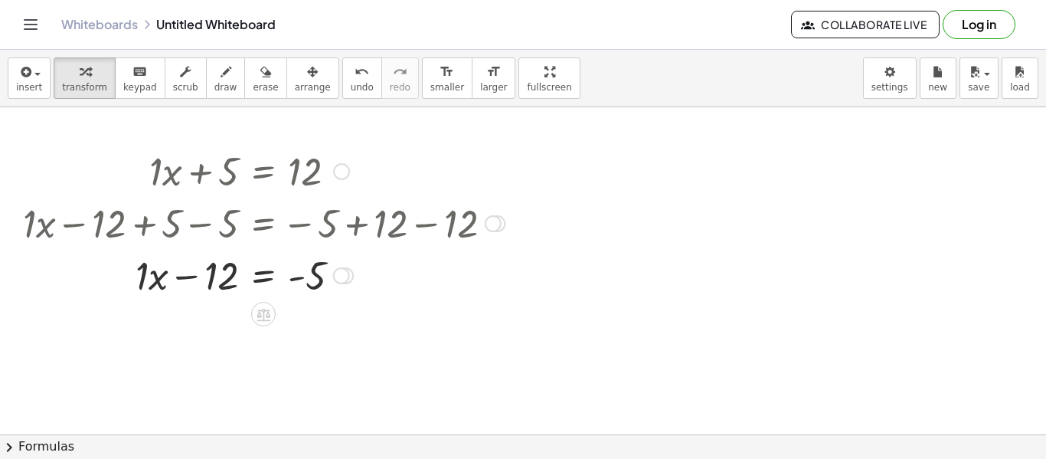
click at [194, 279] on div at bounding box center [263, 274] width 497 height 52
drag, startPoint x: 207, startPoint y: 280, endPoint x: 289, endPoint y: 282, distance: 81.9
click at [332, 276] on div at bounding box center [263, 274] width 497 height 52
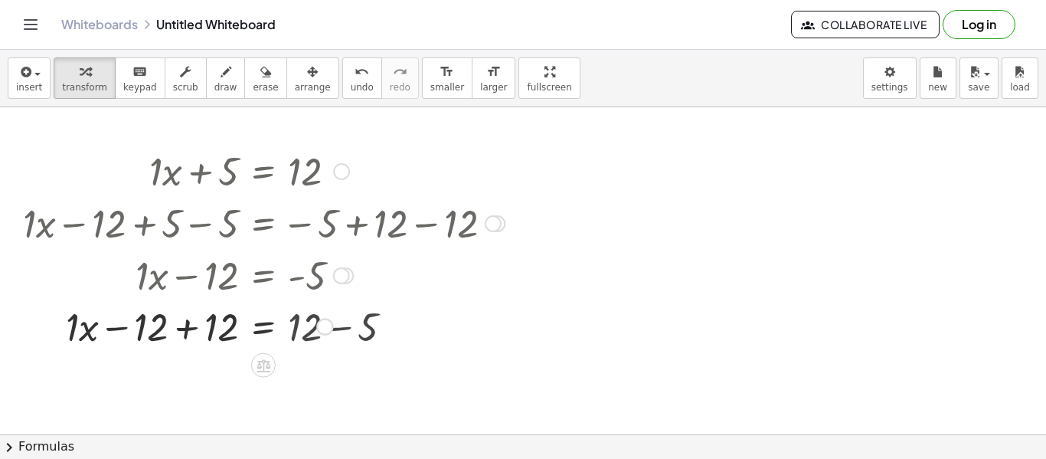
click at [332, 276] on div at bounding box center [272, 274] width 374 height 52
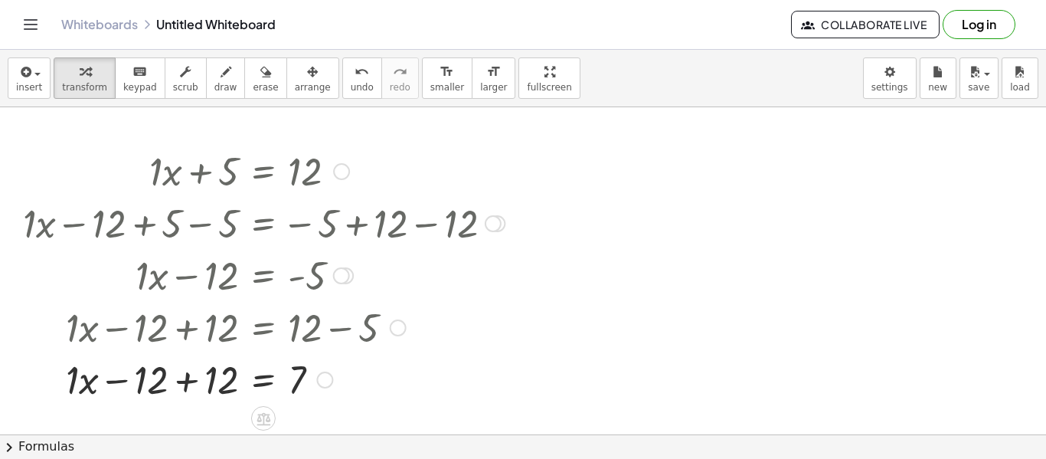
click at [186, 377] on div at bounding box center [263, 378] width 497 height 52
click at [240, 387] on div at bounding box center [263, 378] width 497 height 52
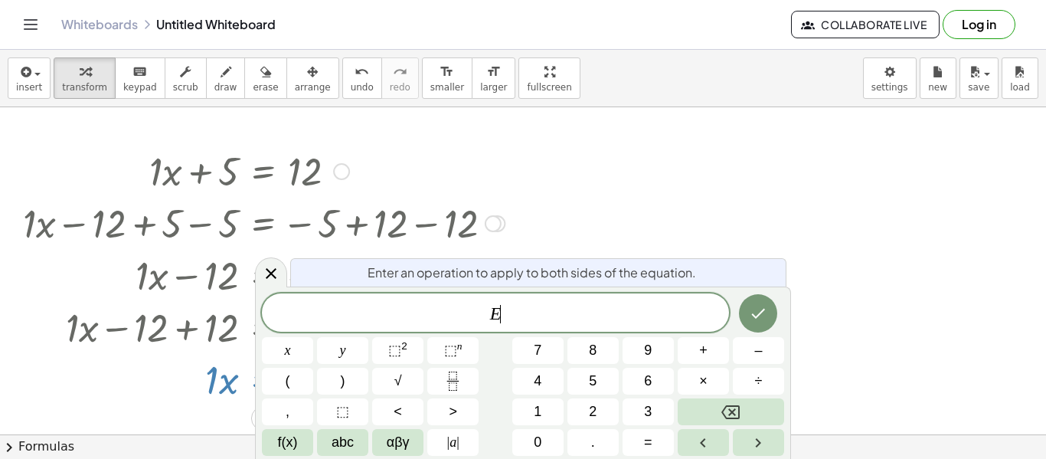
scroll to position [12, 0]
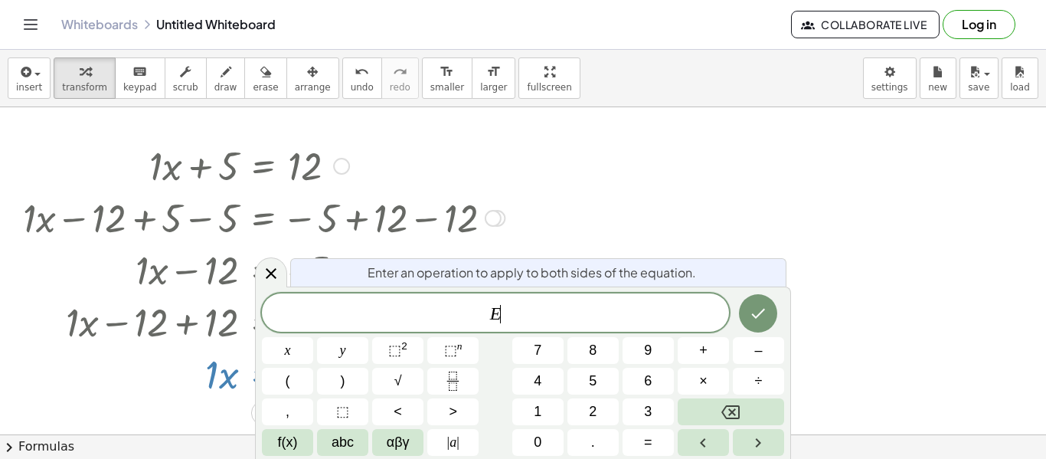
click at [240, 387] on div at bounding box center [263, 373] width 497 height 52
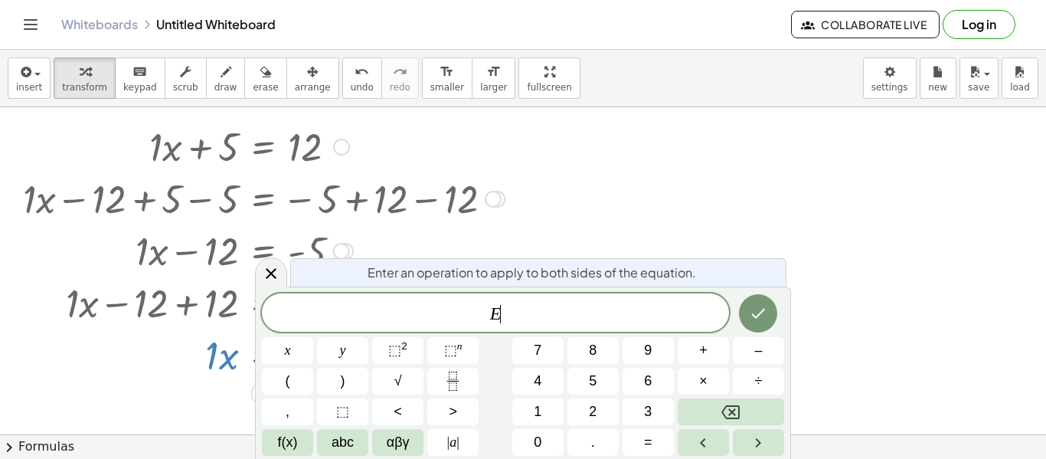
scroll to position [24, 0]
click at [218, 380] on div "+ · 1 · x + 5 = 12 + · 1 · x − 12 + 5 = + 12 − 12 + · 1 · x − 12 + 5 − 5 = − 5 …" at bounding box center [258, 250] width 516 height 268
click at [265, 276] on icon at bounding box center [271, 273] width 18 height 18
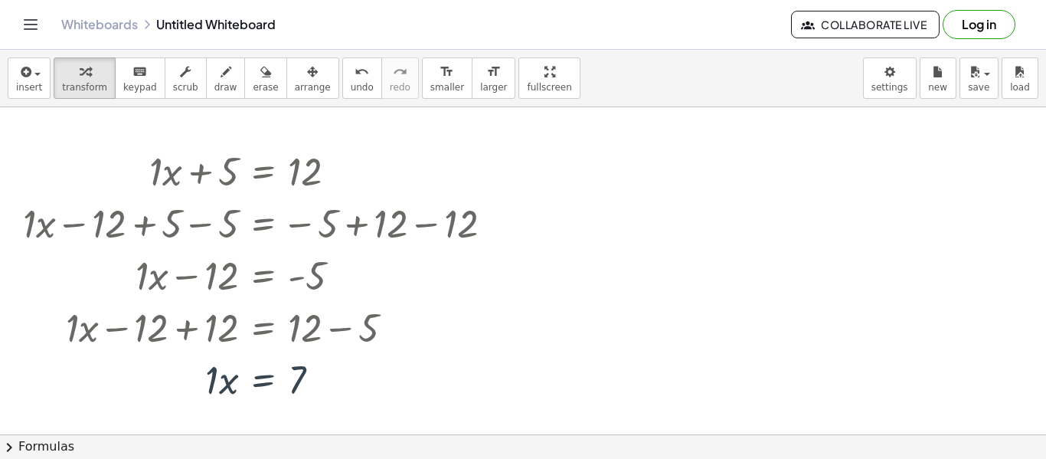
scroll to position [0, 0]
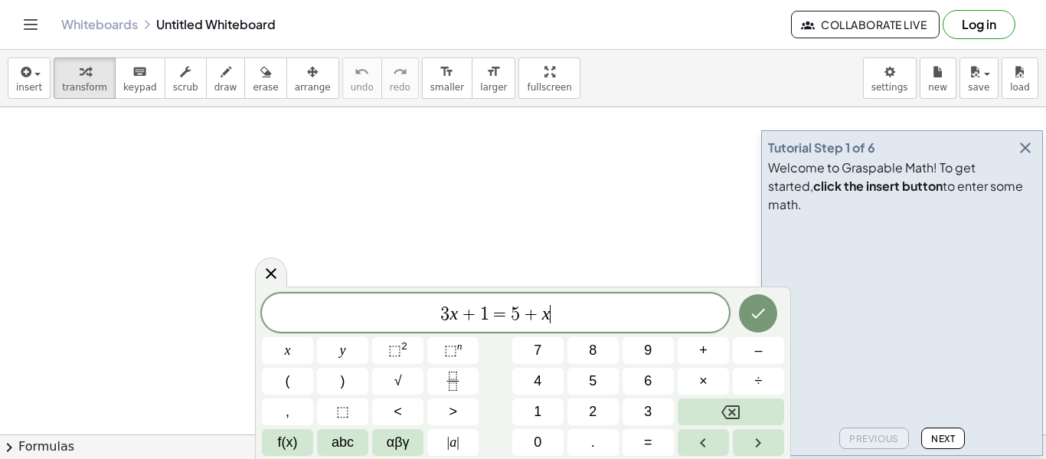
scroll to position [1, 0]
click at [1036, 162] on div "Tutorial Step 1 of 6 Welcome to Graspable Math! To get started, click the inser…" at bounding box center [902, 292] width 282 height 325
click at [1021, 157] on icon "button" at bounding box center [1025, 148] width 18 height 18
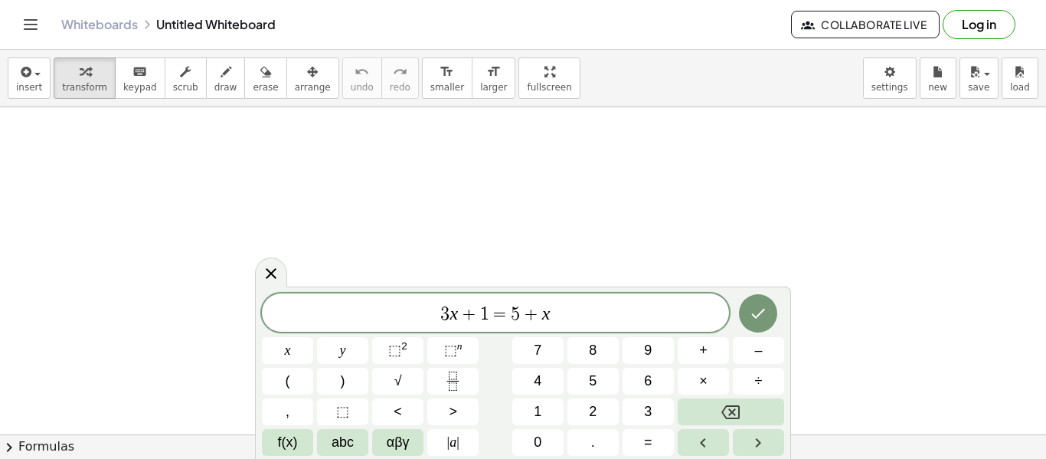
click at [689, 297] on div "3 x + 1 = 5 + x" at bounding box center [495, 312] width 467 height 38
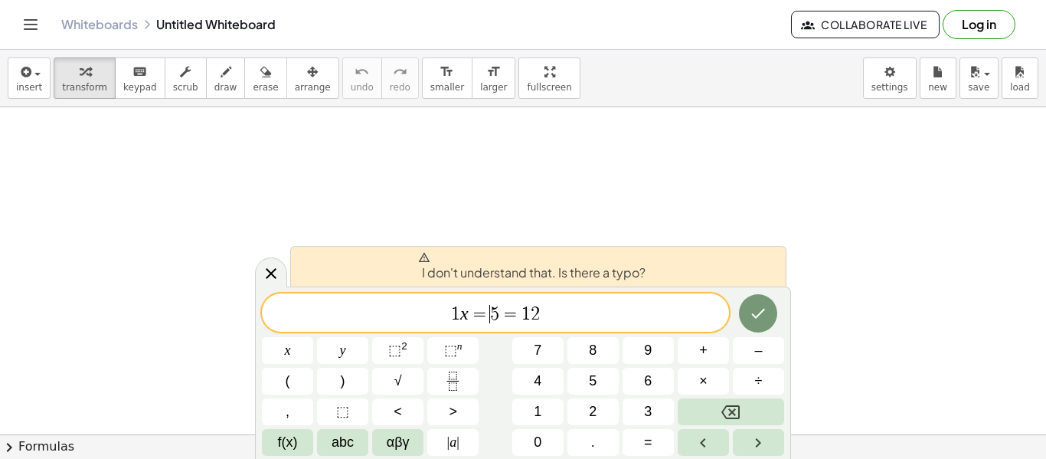
click at [488, 320] on span "=" at bounding box center [480, 314] width 22 height 18
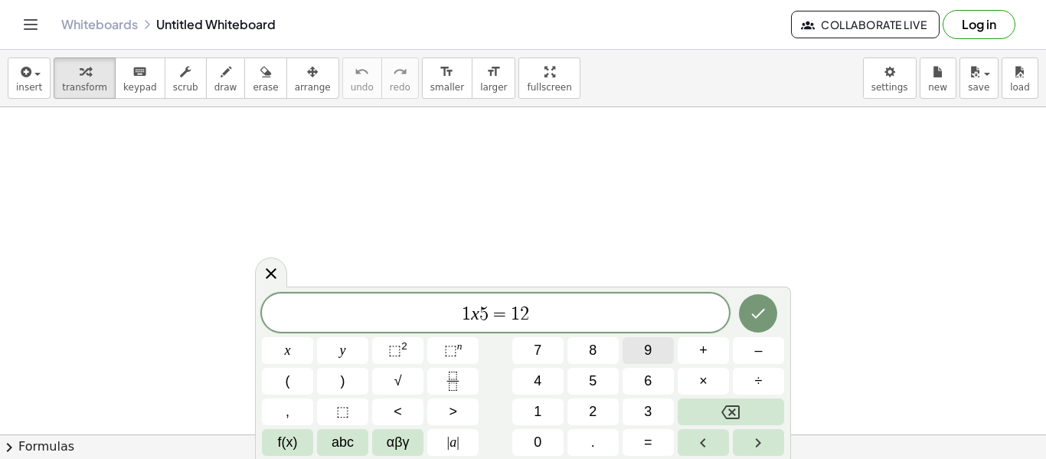
scroll to position [9, 0]
click at [745, 328] on button "Done" at bounding box center [758, 313] width 38 height 38
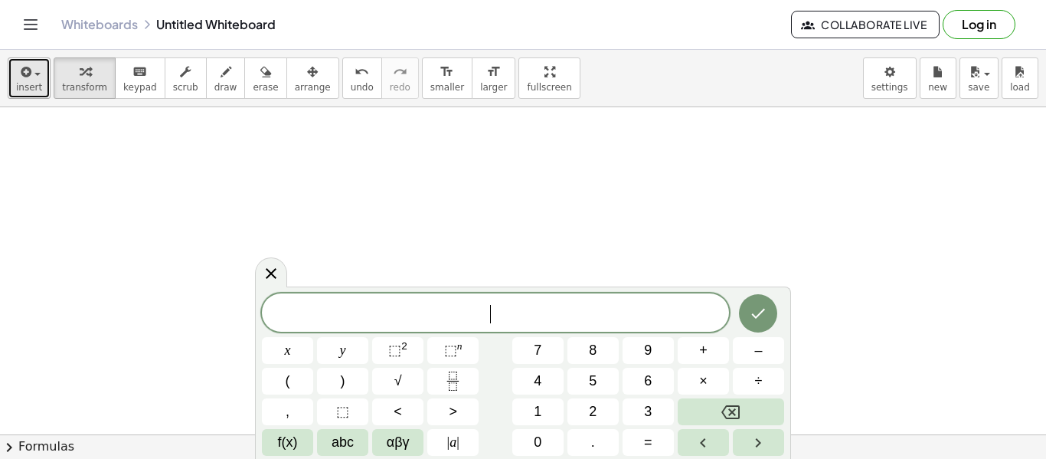
click at [31, 82] on span "insert" at bounding box center [29, 87] width 26 height 11
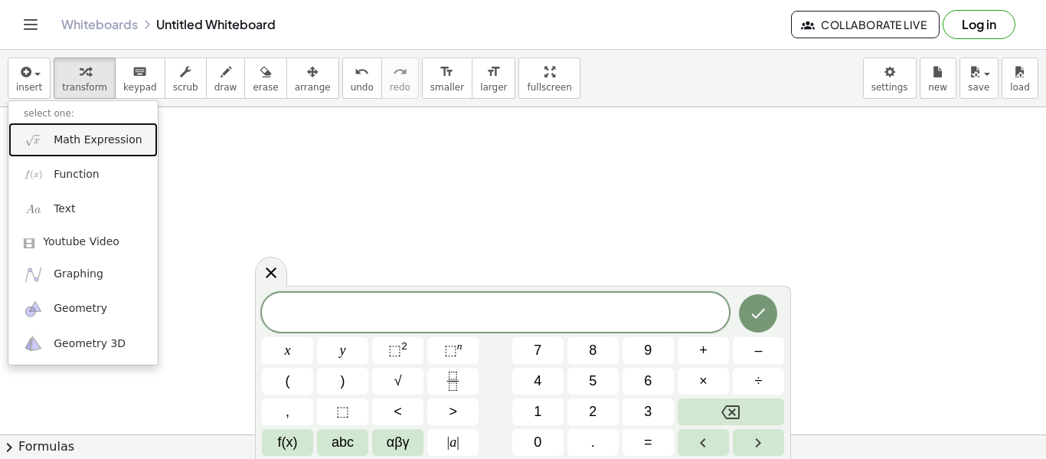
click at [54, 125] on link "Math Expression" at bounding box center [82, 139] width 149 height 34
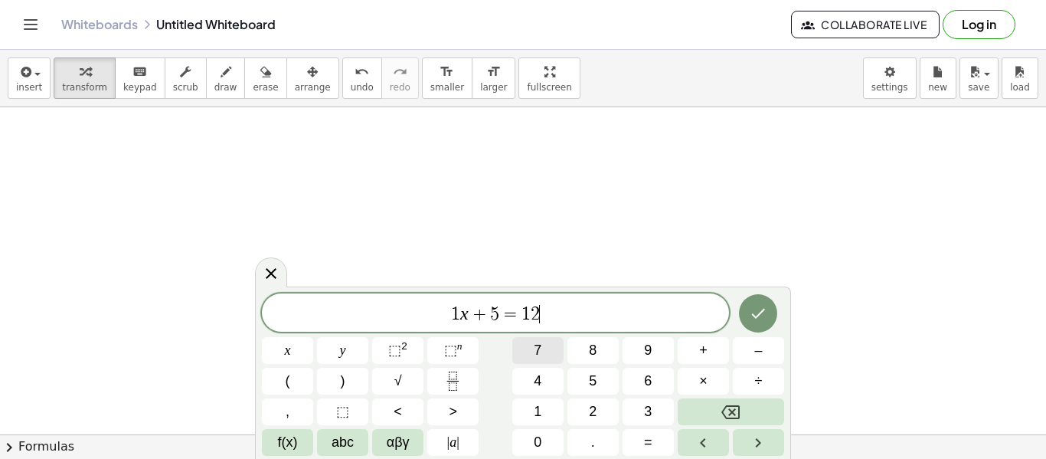
scroll to position [0, 0]
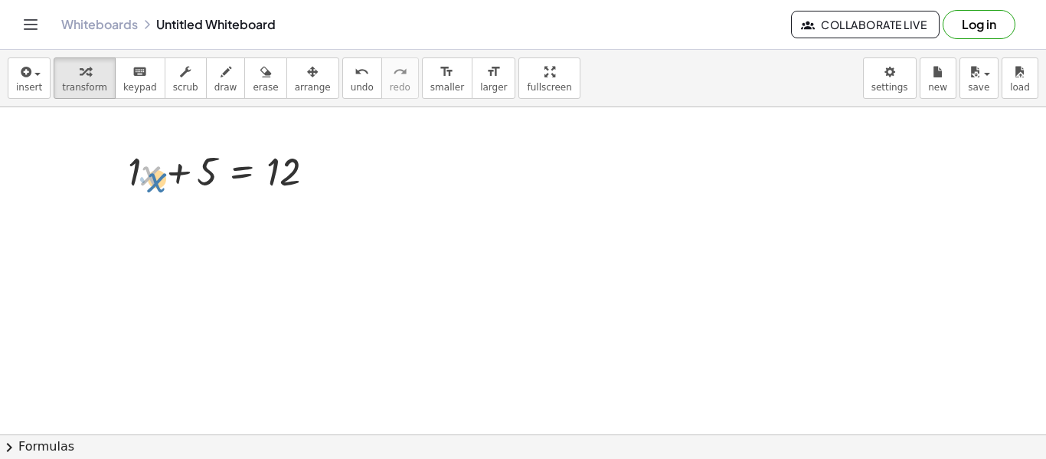
drag, startPoint x: 149, startPoint y: 173, endPoint x: 155, endPoint y: 179, distance: 8.7
click at [155, 179] on div at bounding box center [227, 170] width 215 height 52
drag, startPoint x: 276, startPoint y: 175, endPoint x: 180, endPoint y: 178, distance: 95.8
click at [180, 178] on div at bounding box center [227, 170] width 215 height 52
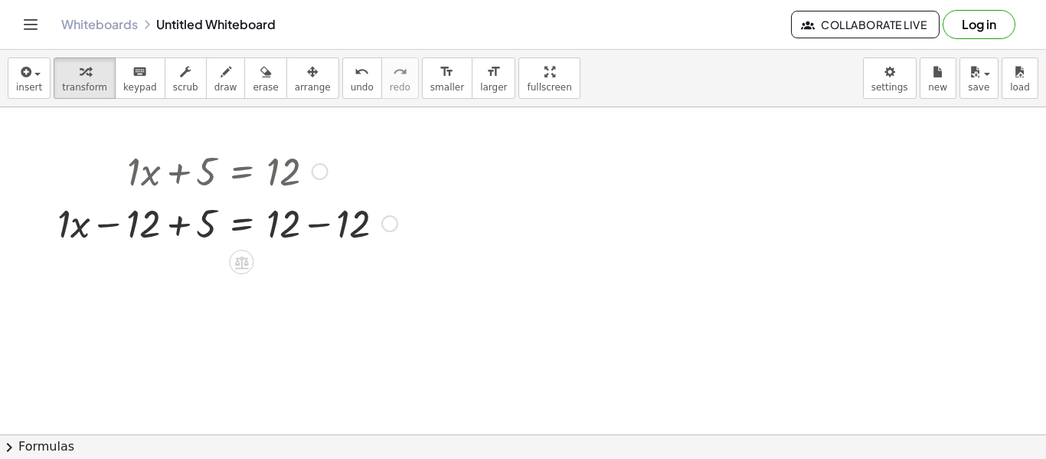
click at [112, 222] on div at bounding box center [227, 222] width 355 height 52
drag, startPoint x: 80, startPoint y: 227, endPoint x: 356, endPoint y: 216, distance: 276.6
click at [356, 216] on div at bounding box center [227, 222] width 355 height 52
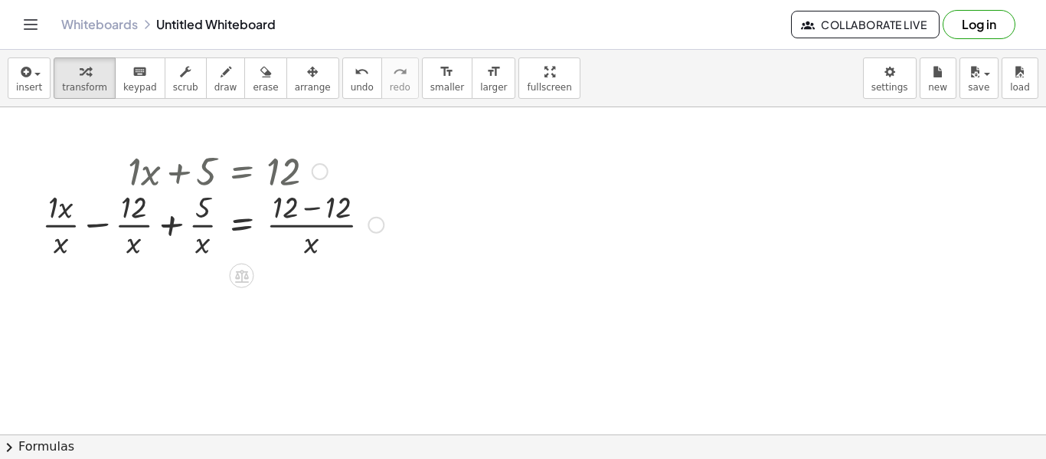
click at [241, 171] on div "+ · 1 · x + 5 = 12 + · 1 · x − 12 + 5 = + 12 − 12 + · 1 + 5 = − 12 + 12 − 12 · …" at bounding box center [241, 171] width 0 height 0
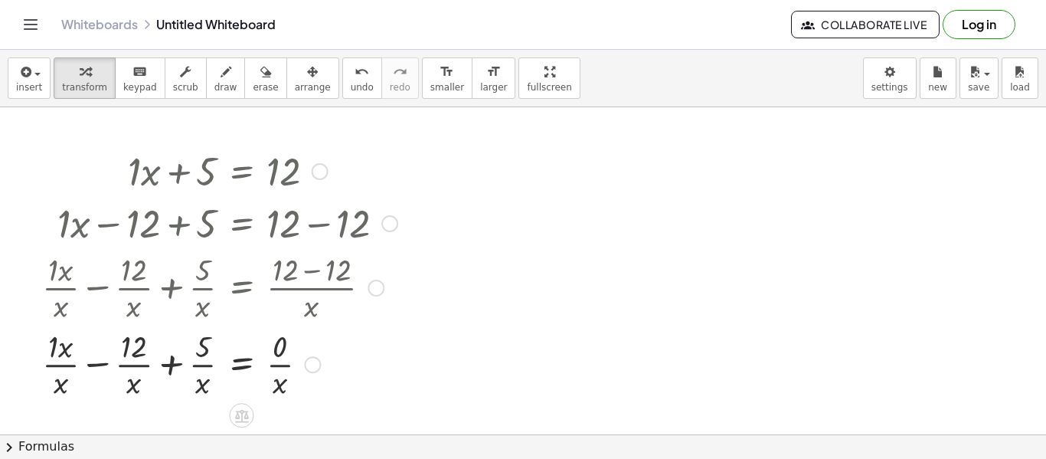
click at [185, 358] on div at bounding box center [219, 363] width 371 height 77
click at [161, 375] on div at bounding box center [219, 363] width 371 height 77
click at [183, 382] on div at bounding box center [219, 363] width 371 height 77
click at [179, 370] on div at bounding box center [219, 363] width 371 height 77
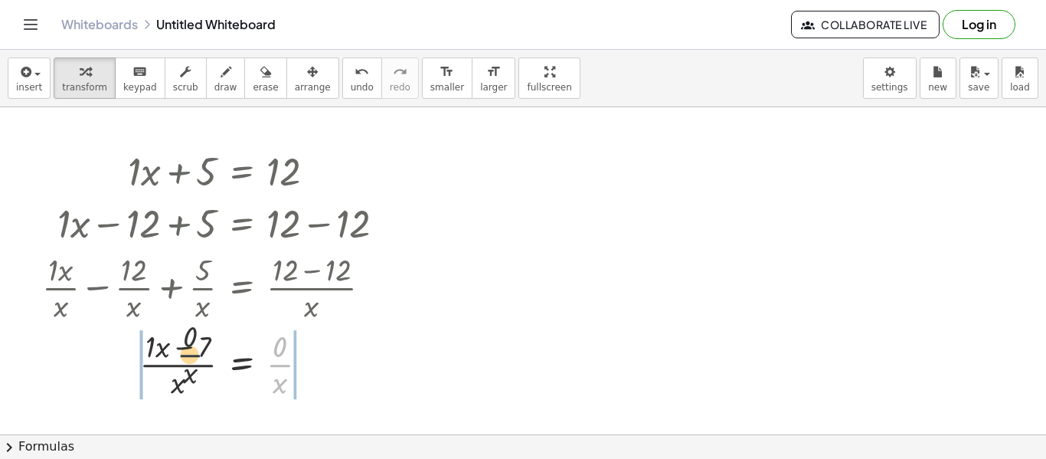
drag, startPoint x: 272, startPoint y: 363, endPoint x: 152, endPoint y: 350, distance: 120.1
click at [152, 350] on div at bounding box center [219, 363] width 371 height 77
click at [155, 351] on div at bounding box center [219, 363] width 372 height 77
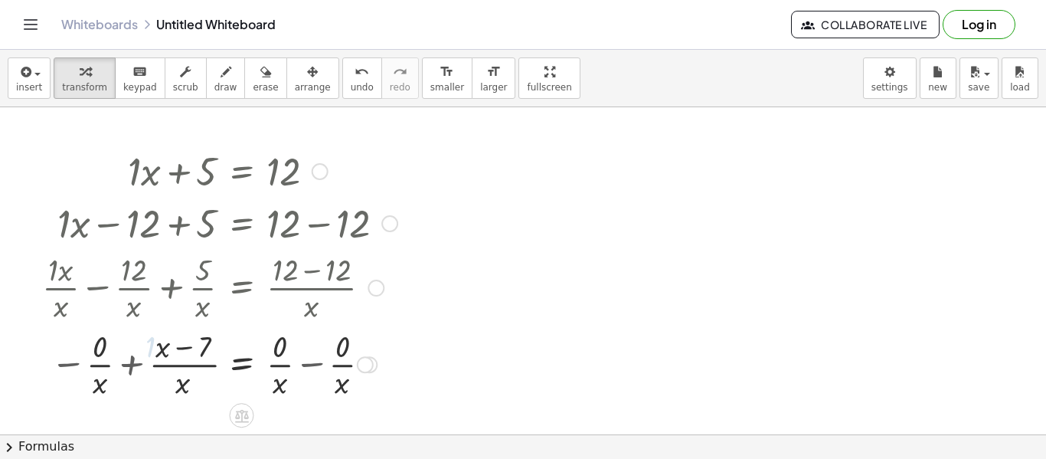
click at [139, 358] on div at bounding box center [219, 363] width 371 height 77
click at [308, 368] on div at bounding box center [219, 363] width 371 height 77
click at [241, 364] on div "= x 7 + − 0 · x + · 0 · x − · 0 · x · ( − )" at bounding box center [241, 364] width 0 height 0
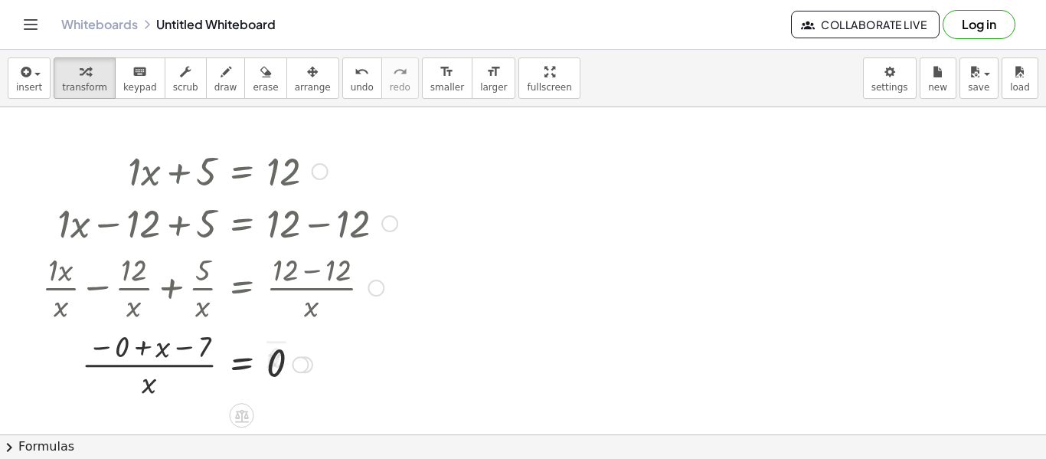
click at [206, 361] on div at bounding box center [219, 363] width 371 height 77
click at [172, 358] on div at bounding box center [219, 363] width 371 height 77
drag, startPoint x: 172, startPoint y: 358, endPoint x: 290, endPoint y: 381, distance: 120.3
click at [290, 381] on div at bounding box center [219, 363] width 371 height 77
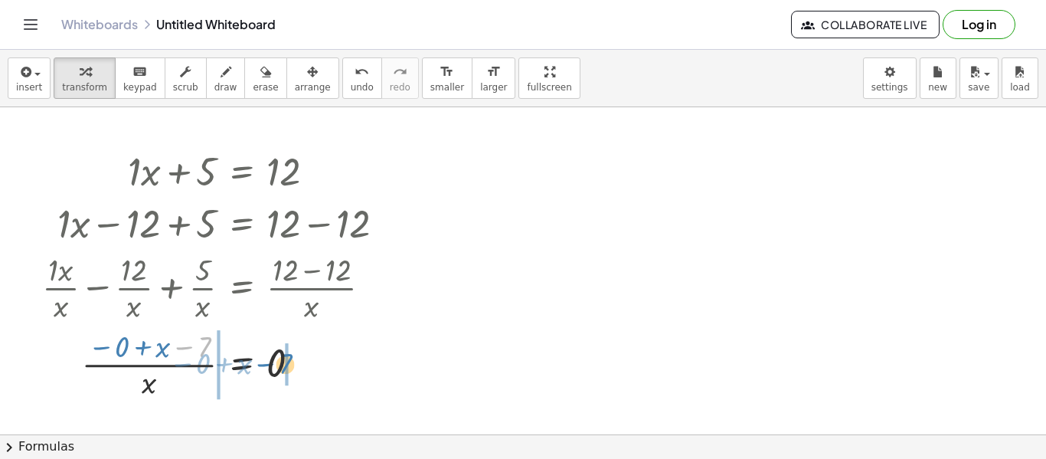
drag, startPoint x: 204, startPoint y: 349, endPoint x: 286, endPoint y: 366, distance: 83.6
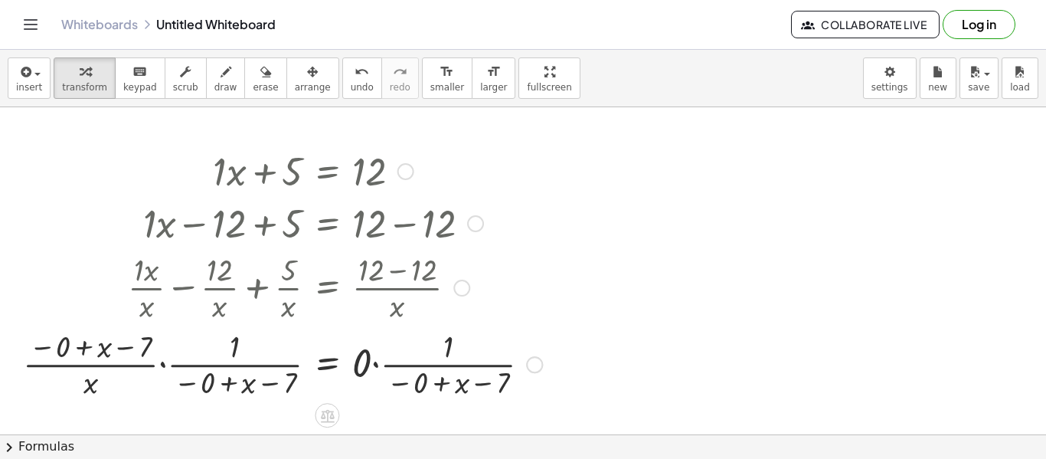
click at [456, 368] on div at bounding box center [282, 363] width 534 height 77
click at [220, 373] on div at bounding box center [282, 363] width 534 height 77
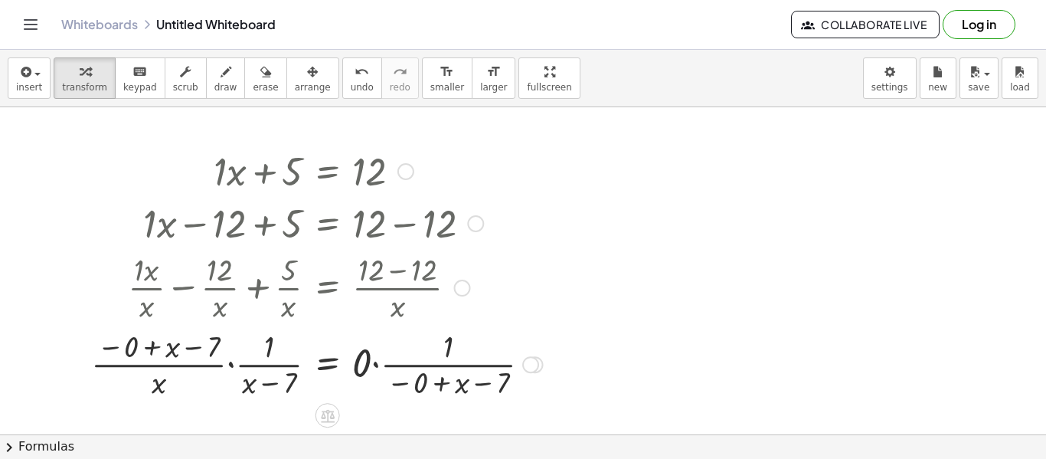
click at [377, 367] on div at bounding box center [316, 363] width 467 height 77
click at [232, 366] on div at bounding box center [286, 363] width 407 height 77
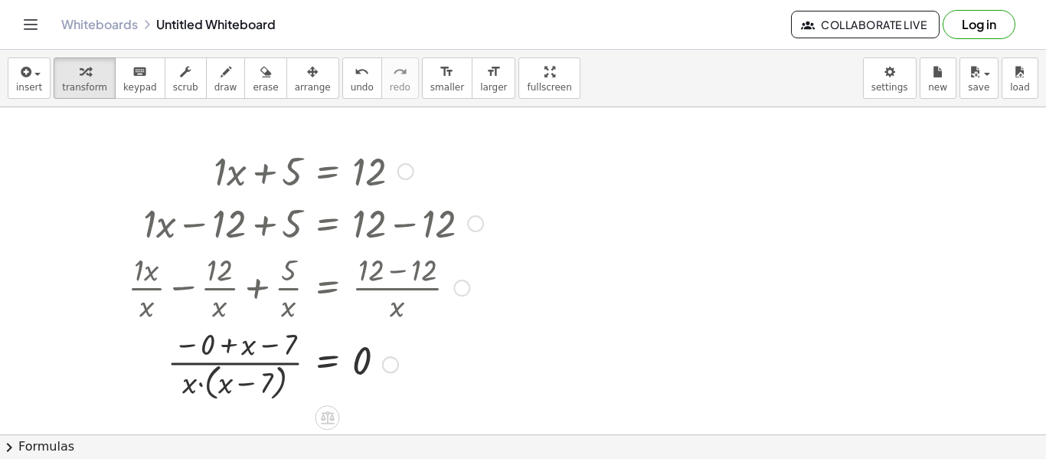
click at [221, 364] on div at bounding box center [305, 362] width 371 height 81
drag, startPoint x: 231, startPoint y: 346, endPoint x: 214, endPoint y: 358, distance: 21.0
click at [214, 358] on div at bounding box center [305, 362] width 371 height 81
click at [351, 87] on span "undo" at bounding box center [362, 87] width 23 height 11
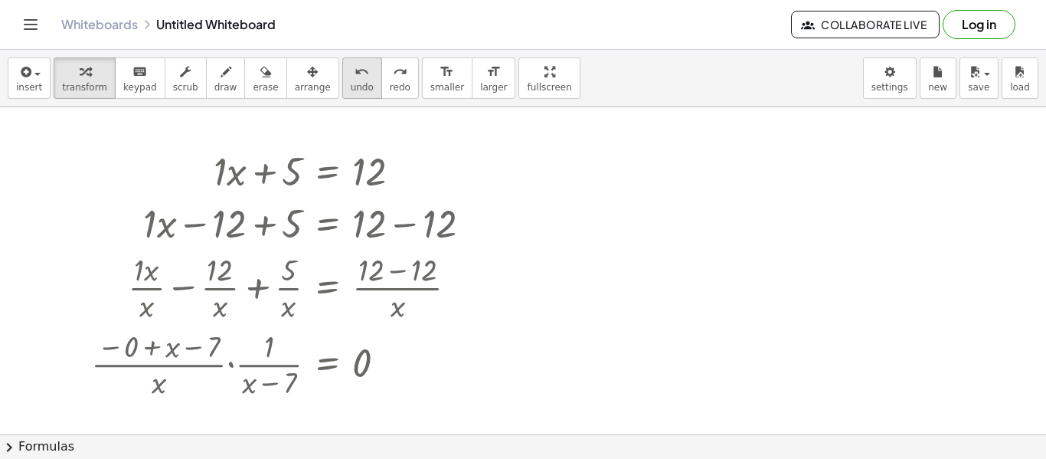
click at [351, 87] on span "undo" at bounding box center [362, 87] width 23 height 11
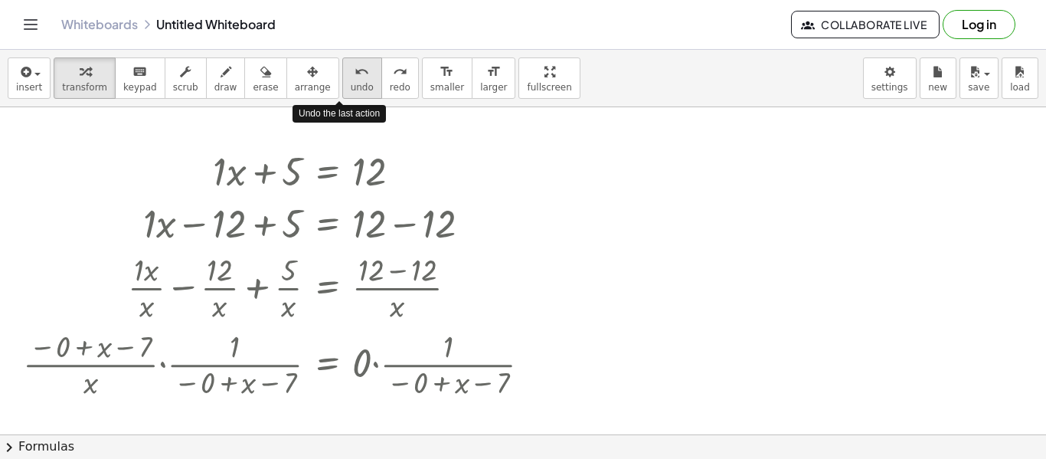
click at [351, 87] on span "undo" at bounding box center [362, 87] width 23 height 11
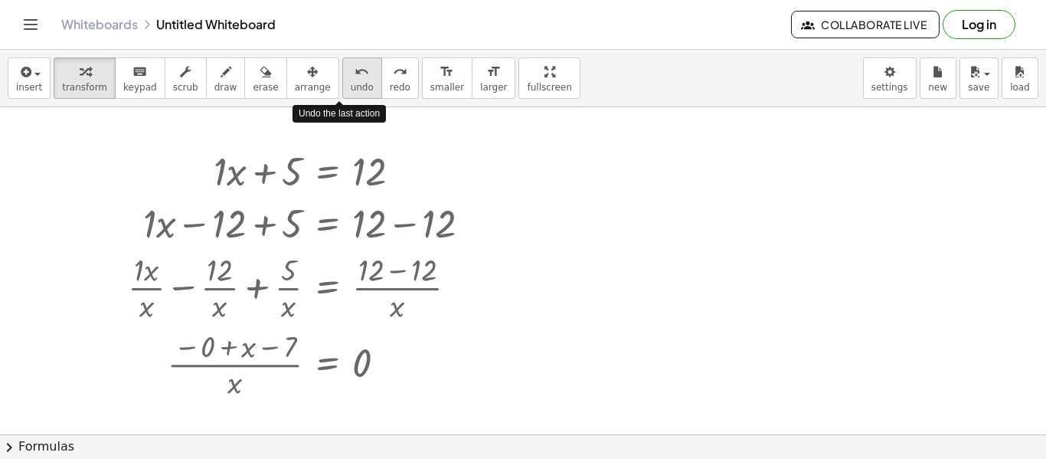
click at [351, 87] on span "undo" at bounding box center [362, 87] width 23 height 11
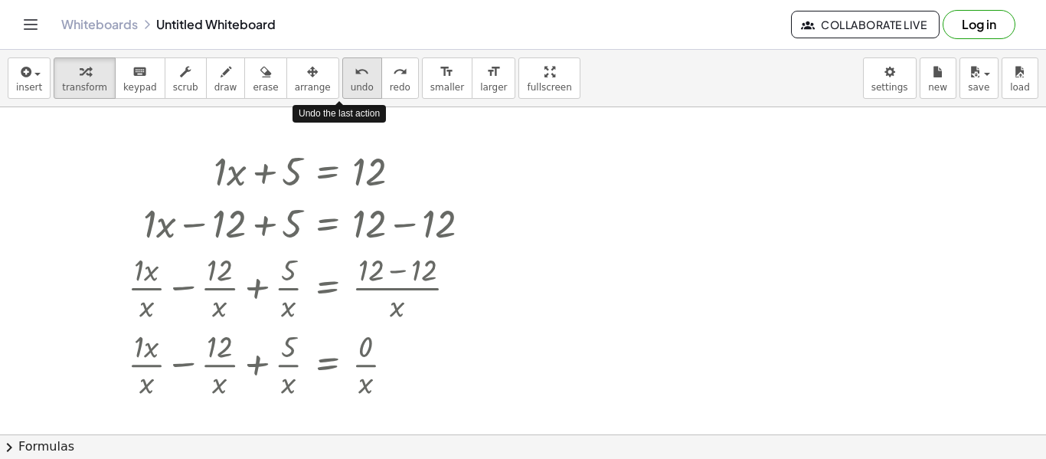
click at [351, 87] on span "undo" at bounding box center [362, 87] width 23 height 11
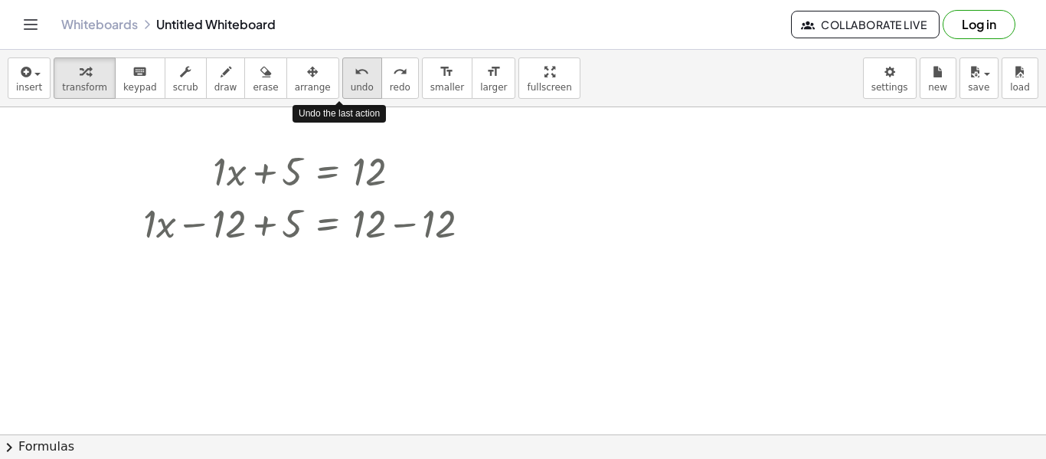
click at [351, 87] on span "undo" at bounding box center [362, 87] width 23 height 11
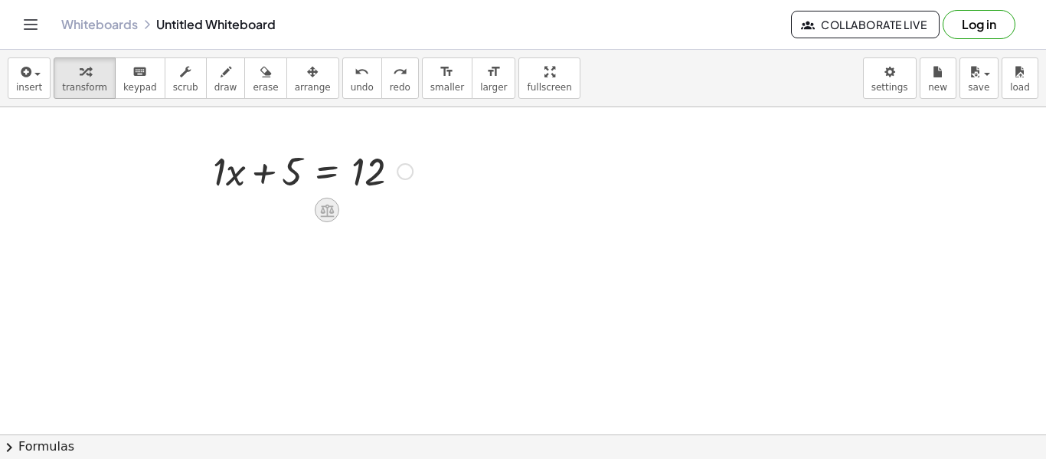
click at [332, 205] on icon at bounding box center [327, 210] width 14 height 13
drag, startPoint x: 282, startPoint y: 171, endPoint x: 217, endPoint y: 167, distance: 65.2
click at [217, 167] on div at bounding box center [312, 170] width 215 height 52
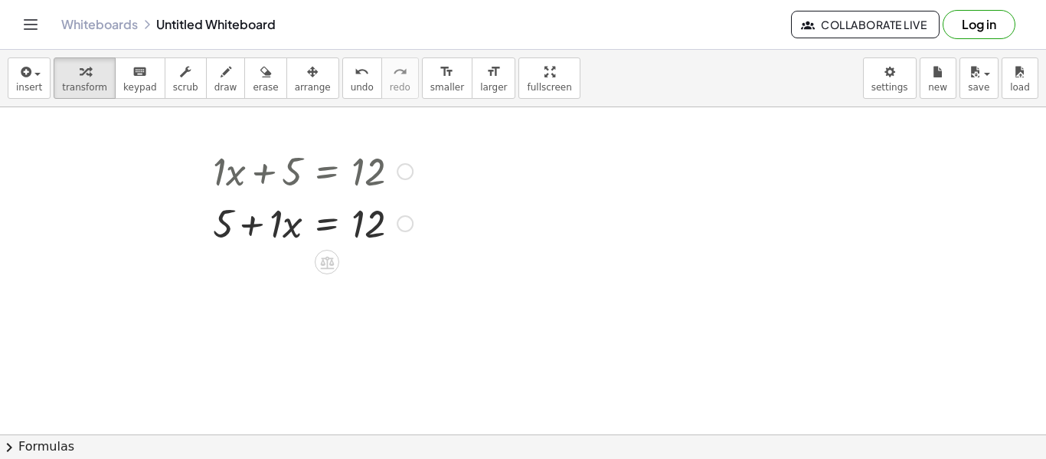
click at [375, 164] on div at bounding box center [312, 170] width 215 height 52
drag, startPoint x: 377, startPoint y: 228, endPoint x: 283, endPoint y: 221, distance: 93.7
click at [283, 221] on div at bounding box center [312, 222] width 215 height 52
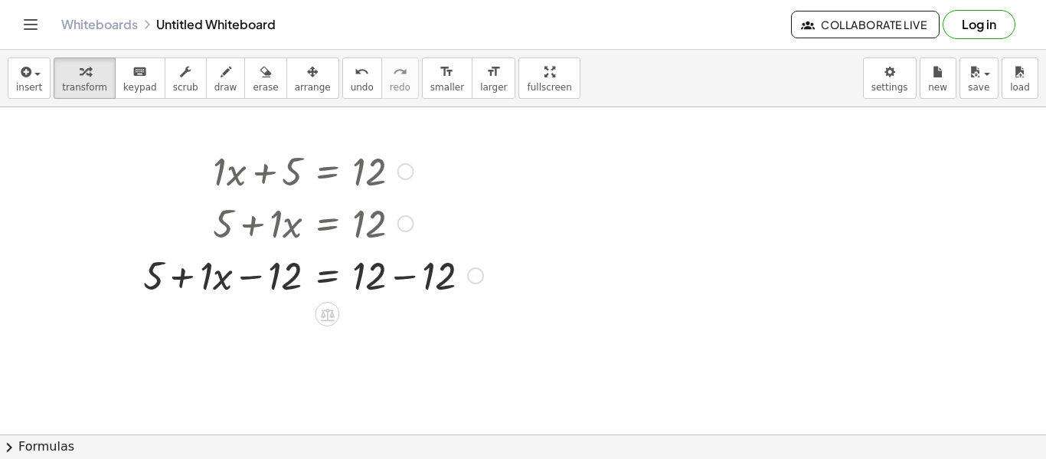
click at [184, 276] on div at bounding box center [313, 274] width 355 height 52
drag, startPoint x: 220, startPoint y: 271, endPoint x: 384, endPoint y: 276, distance: 163.9
click at [384, 276] on div at bounding box center [313, 274] width 355 height 52
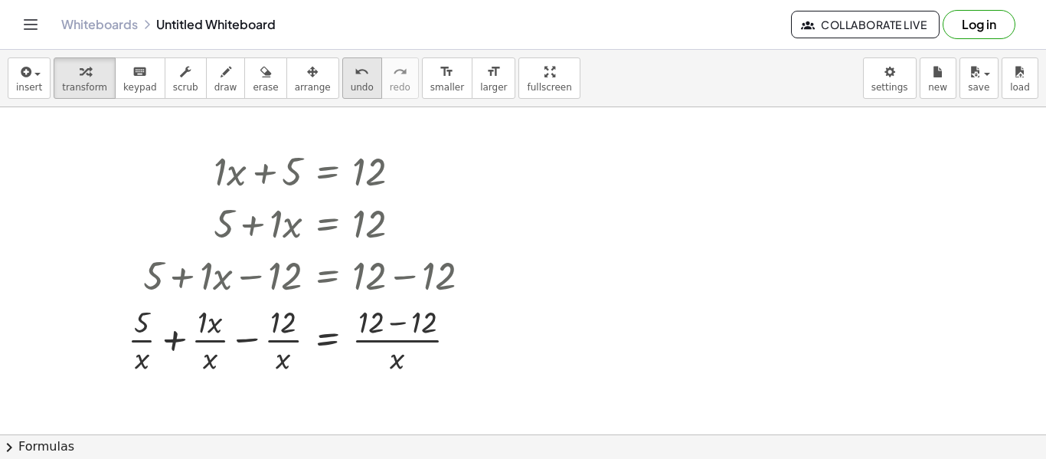
click at [351, 83] on span "undo" at bounding box center [362, 87] width 23 height 11
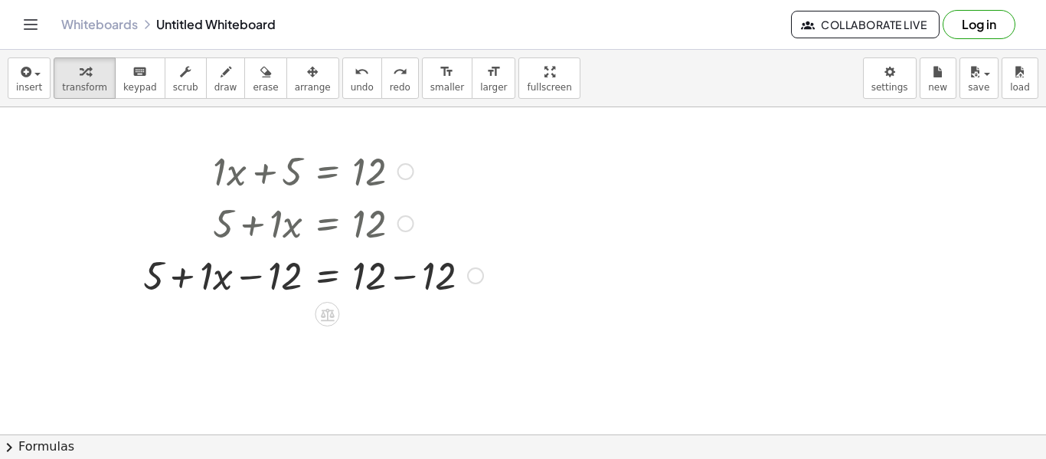
click at [419, 276] on div at bounding box center [313, 274] width 355 height 52
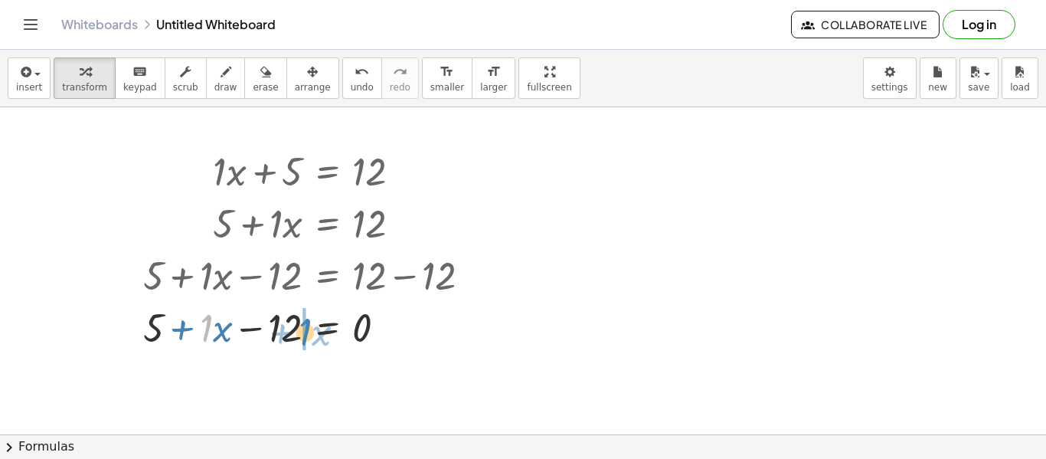
drag, startPoint x: 208, startPoint y: 323, endPoint x: 308, endPoint y: 328, distance: 99.6
click at [308, 328] on div at bounding box center [313, 326] width 355 height 52
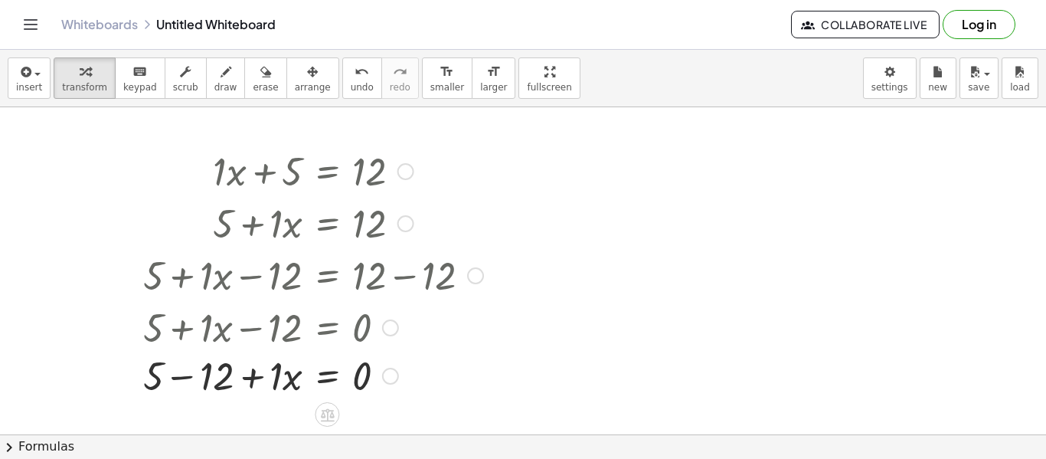
click at [183, 330] on div at bounding box center [313, 326] width 355 height 52
click at [201, 375] on div at bounding box center [313, 378] width 355 height 52
click at [254, 390] on div at bounding box center [313, 378] width 355 height 52
drag, startPoint x: 292, startPoint y: 384, endPoint x: 181, endPoint y: 377, distance: 111.9
click at [254, 384] on div at bounding box center [313, 378] width 355 height 52
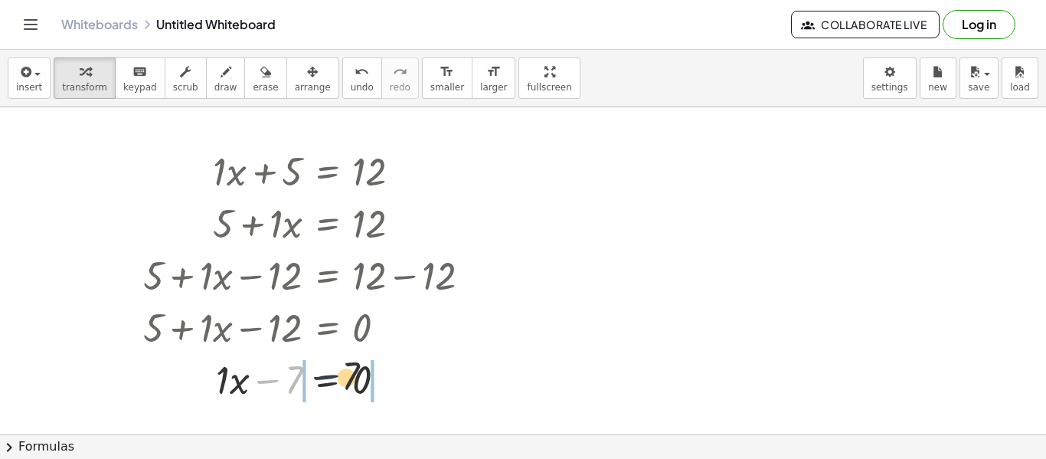
drag, startPoint x: 253, startPoint y: 383, endPoint x: 342, endPoint y: 379, distance: 88.9
click at [342, 379] on div at bounding box center [313, 378] width 355 height 52
click at [261, 381] on div at bounding box center [313, 378] width 355 height 52
click at [276, 381] on div at bounding box center [313, 378] width 355 height 52
click at [296, 385] on div at bounding box center [313, 378] width 355 height 51
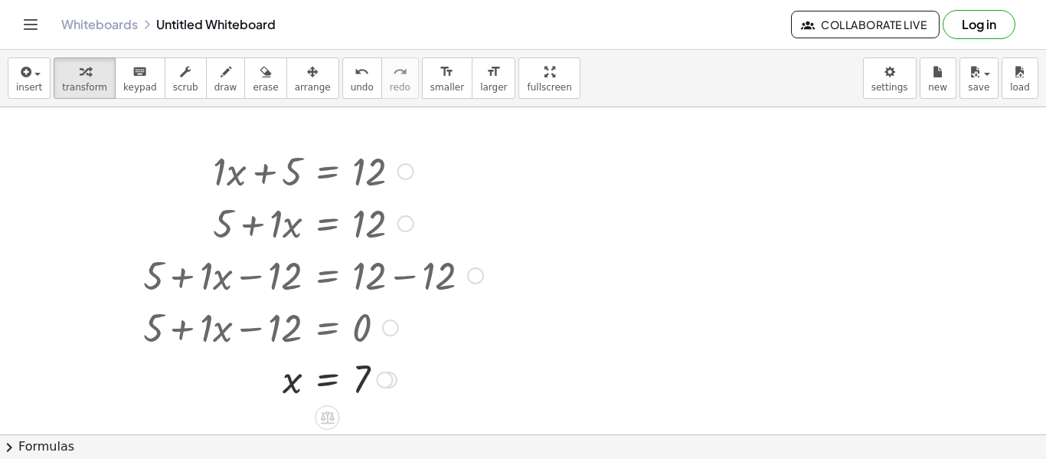
click at [297, 387] on div at bounding box center [313, 378] width 355 height 51
click at [354, 73] on icon "undo" at bounding box center [361, 72] width 15 height 18
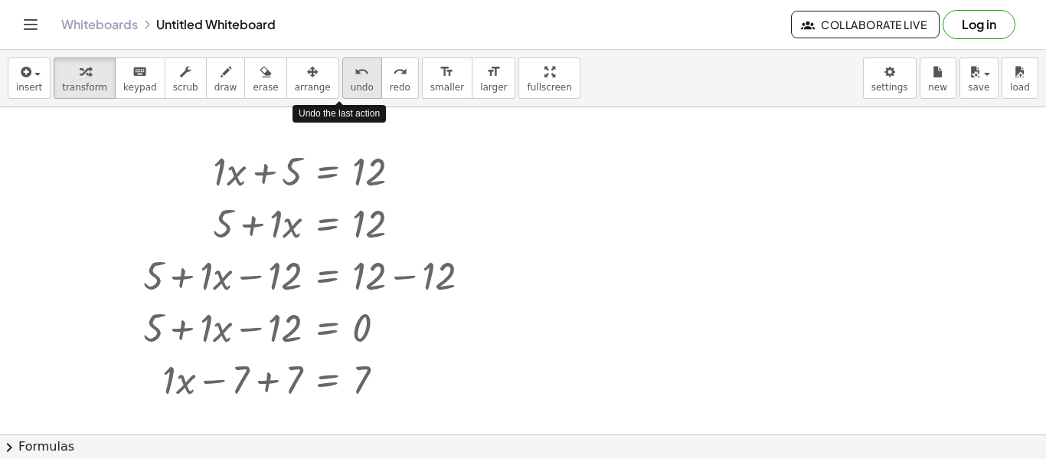
click at [354, 73] on icon "undo" at bounding box center [361, 72] width 15 height 18
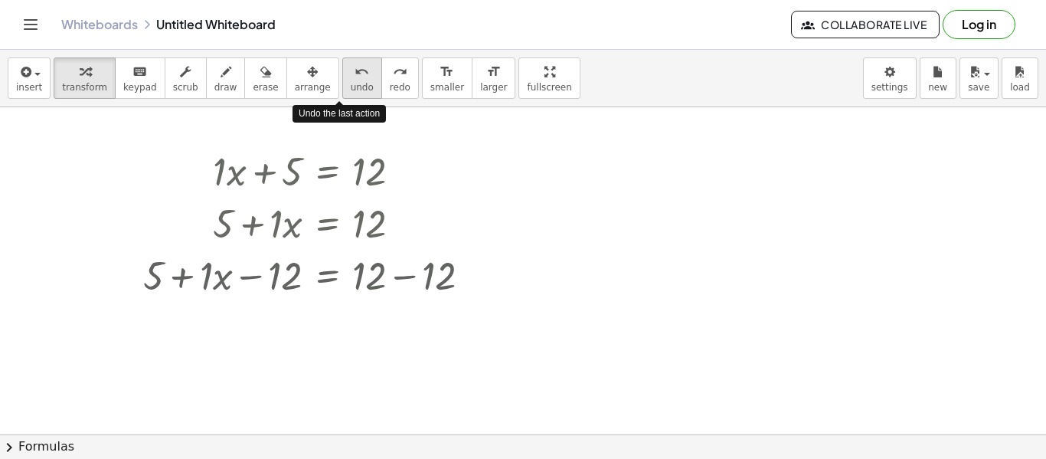
click at [354, 73] on icon "undo" at bounding box center [361, 72] width 15 height 18
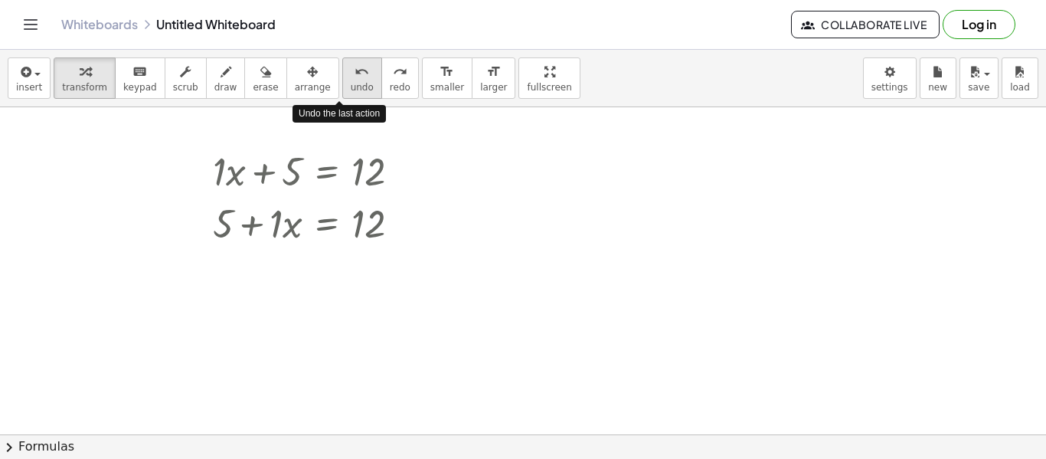
click at [354, 73] on icon "undo" at bounding box center [361, 72] width 15 height 18
